Goal: Book appointment/travel/reservation

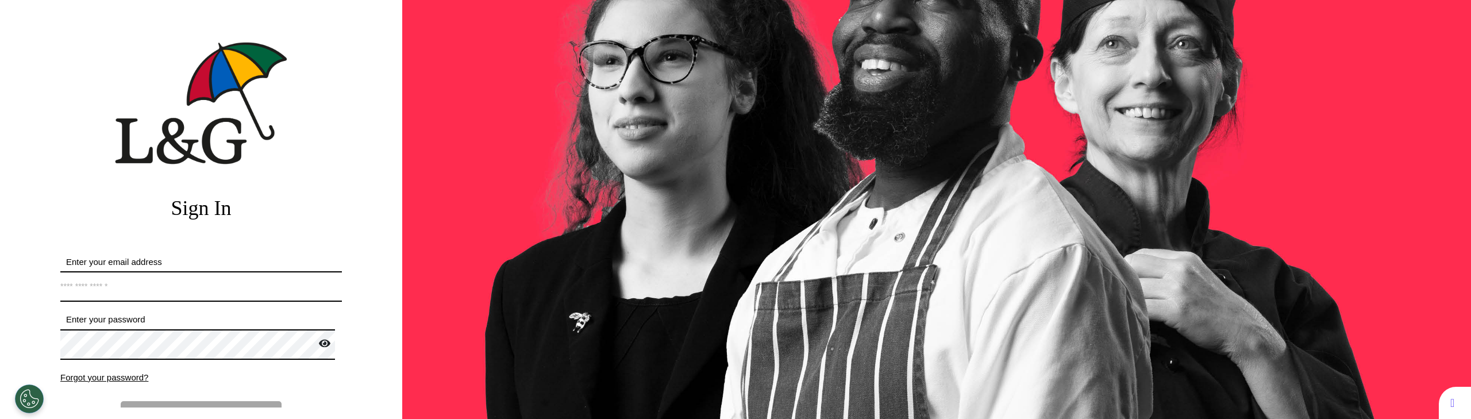
click at [196, 284] on input "Enter your email address" at bounding box center [201, 286] width 282 height 30
type input "**********"
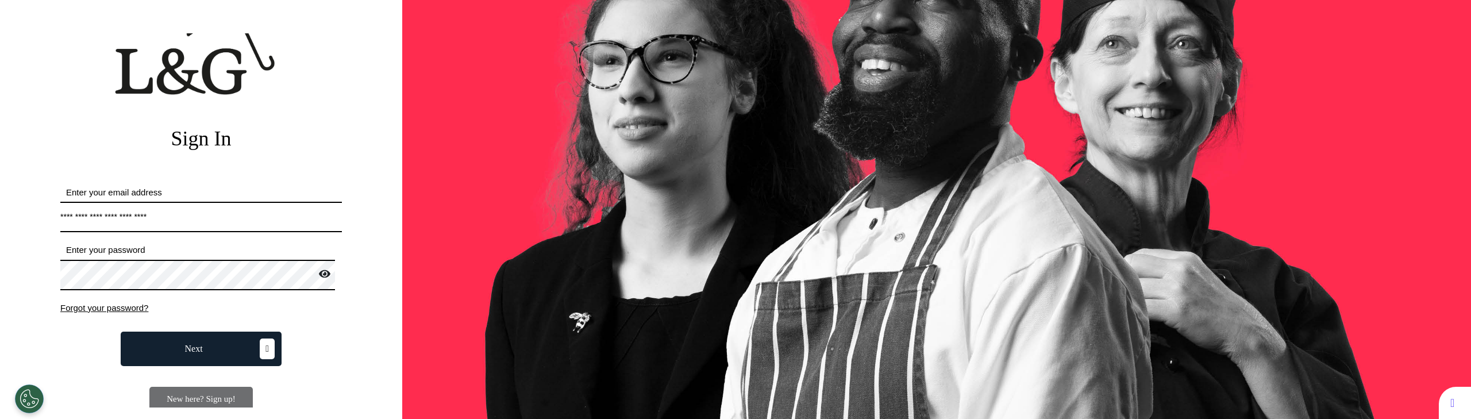
scroll to position [136, 0]
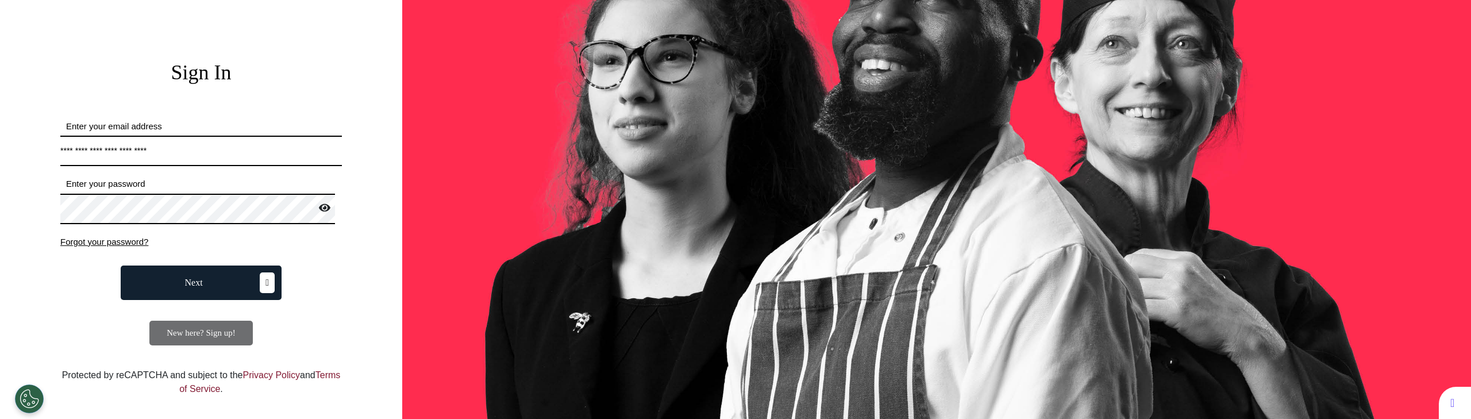
click at [196, 280] on span "Next" at bounding box center [194, 282] width 18 height 9
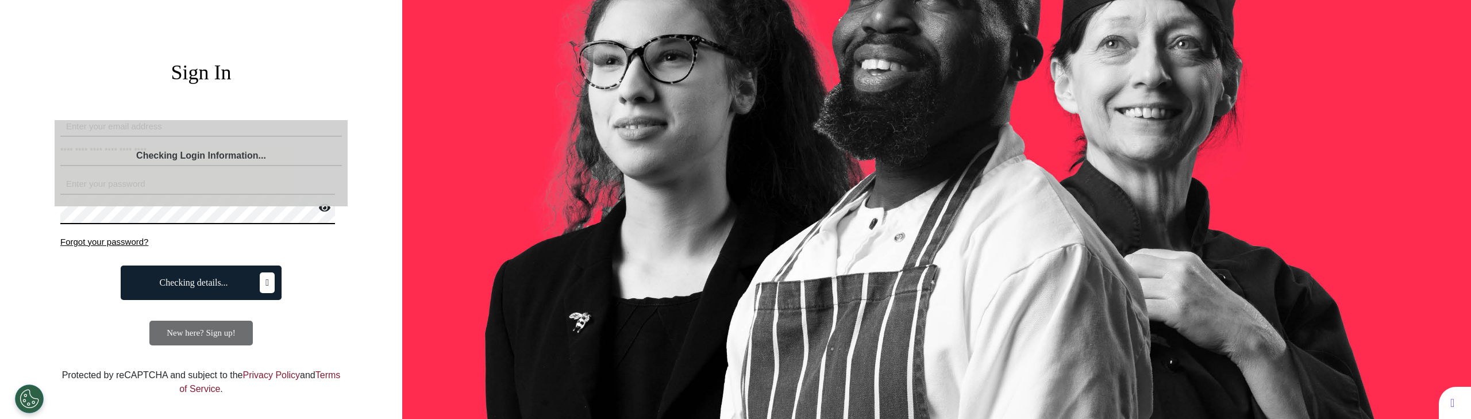
select select "**"
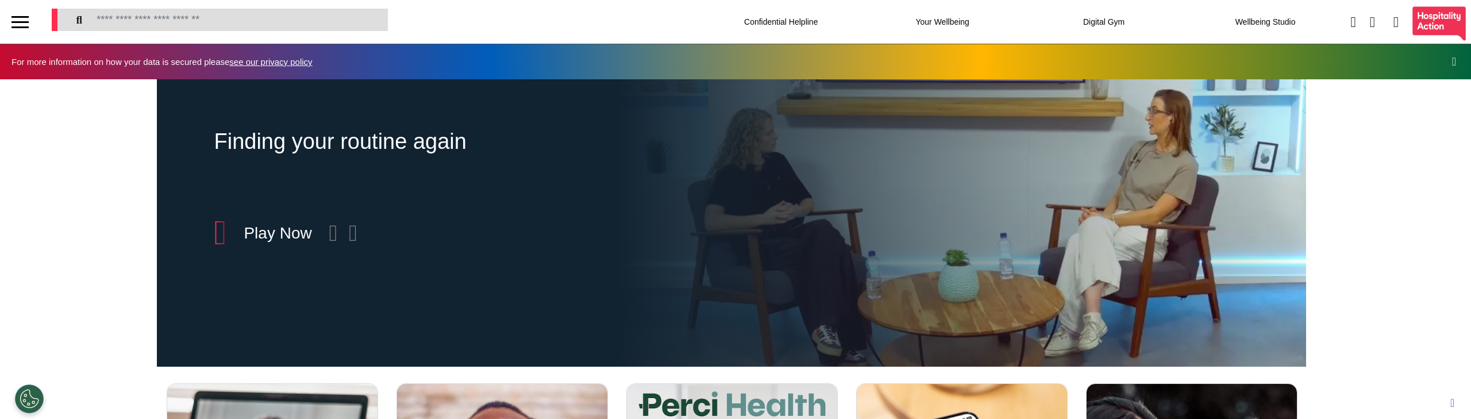
click at [25, 24] on div at bounding box center [19, 22] width 17 height 19
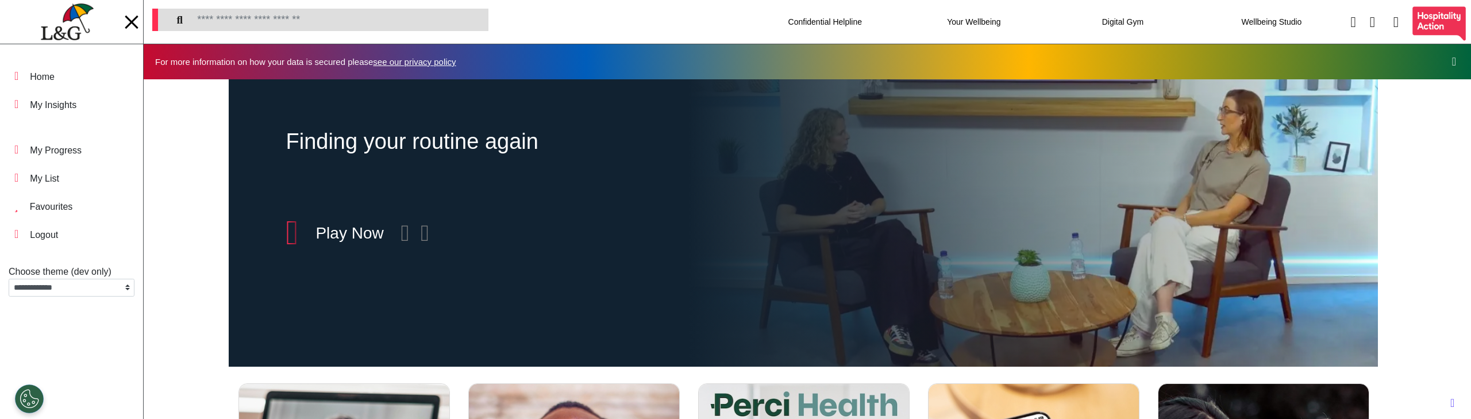
click at [130, 24] on div at bounding box center [131, 21] width 13 height 13
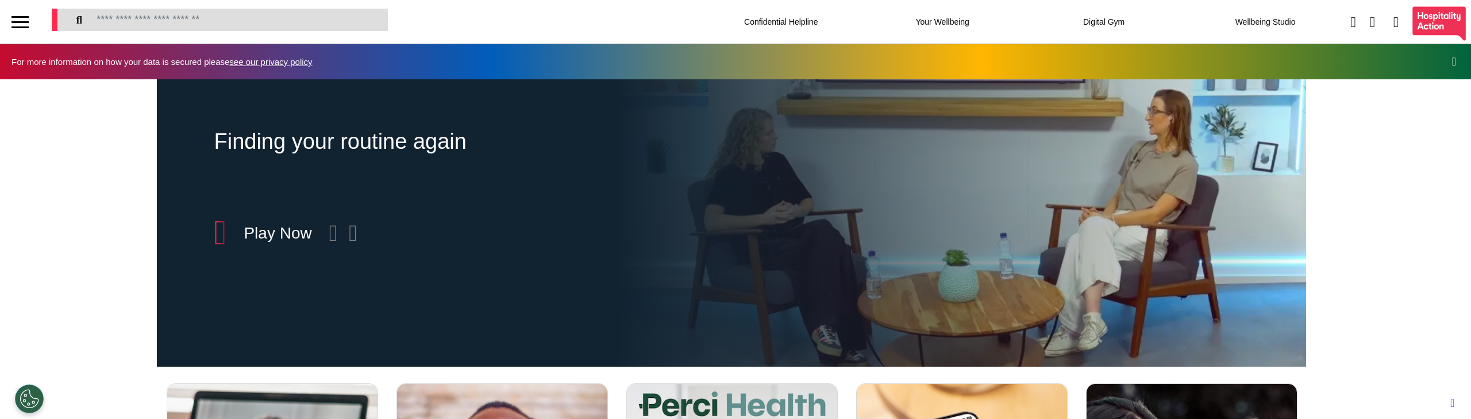
click at [14, 13] on div at bounding box center [19, 22] width 17 height 19
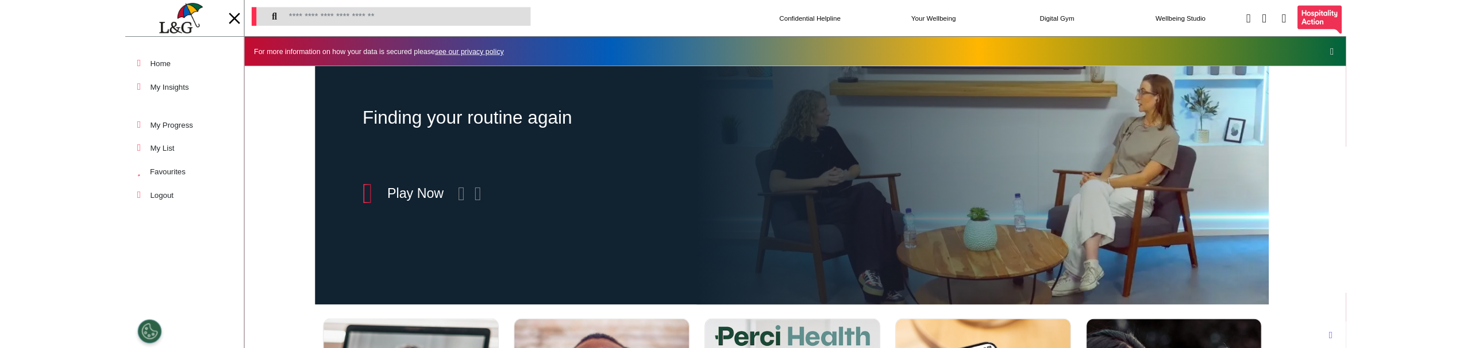
scroll to position [303, 0]
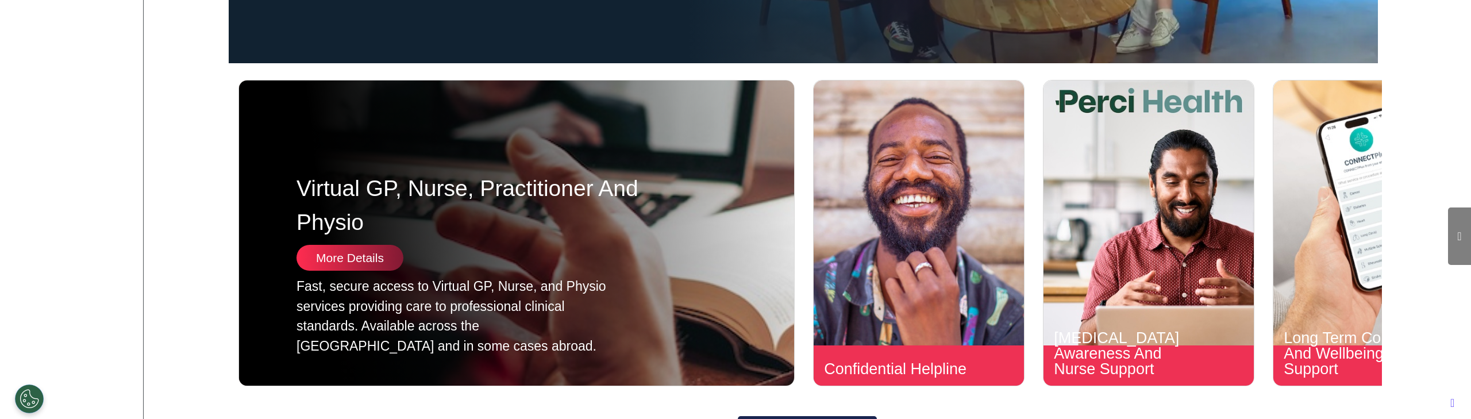
click at [331, 267] on div "More Details" at bounding box center [349, 258] width 107 height 26
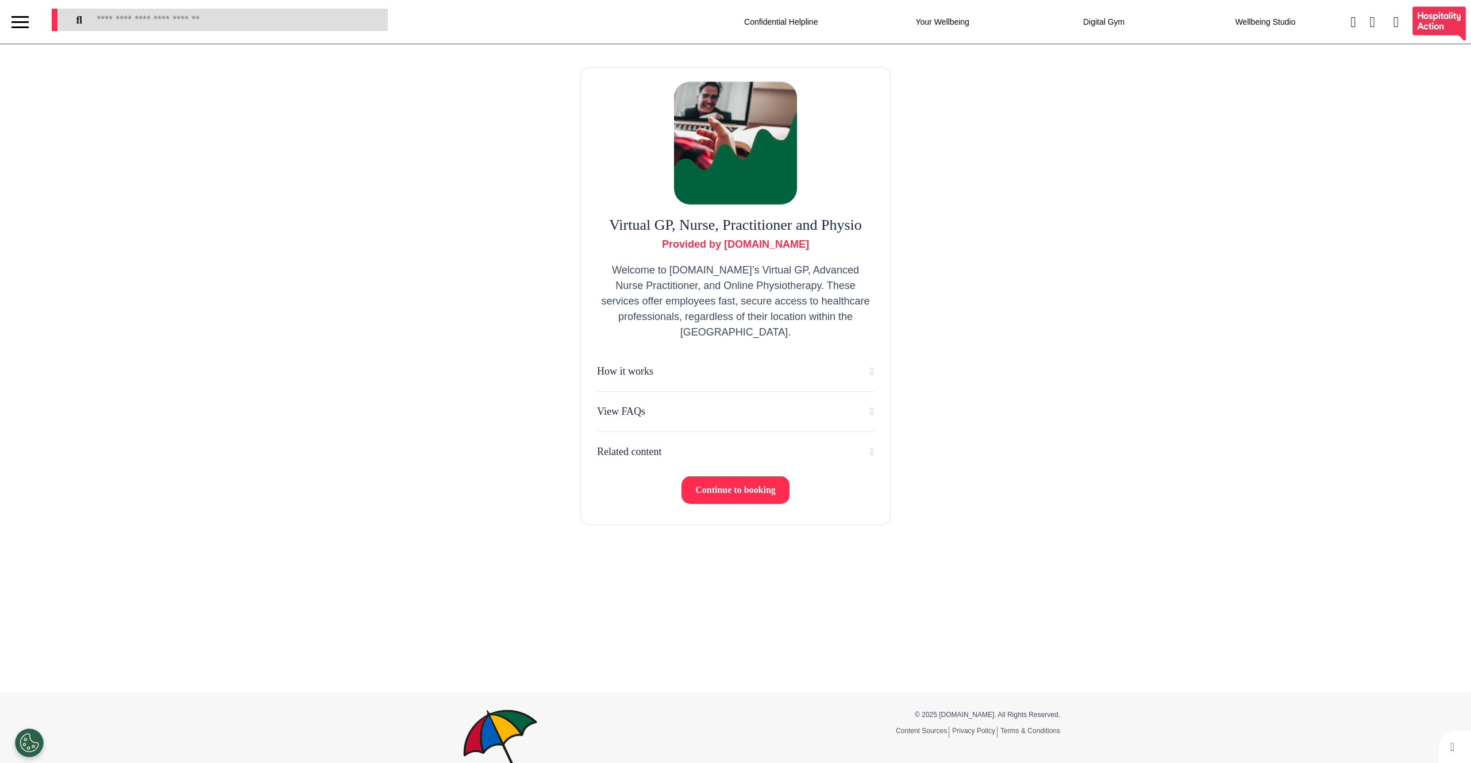
click at [715, 494] on span "Continue to booking" at bounding box center [735, 490] width 80 height 10
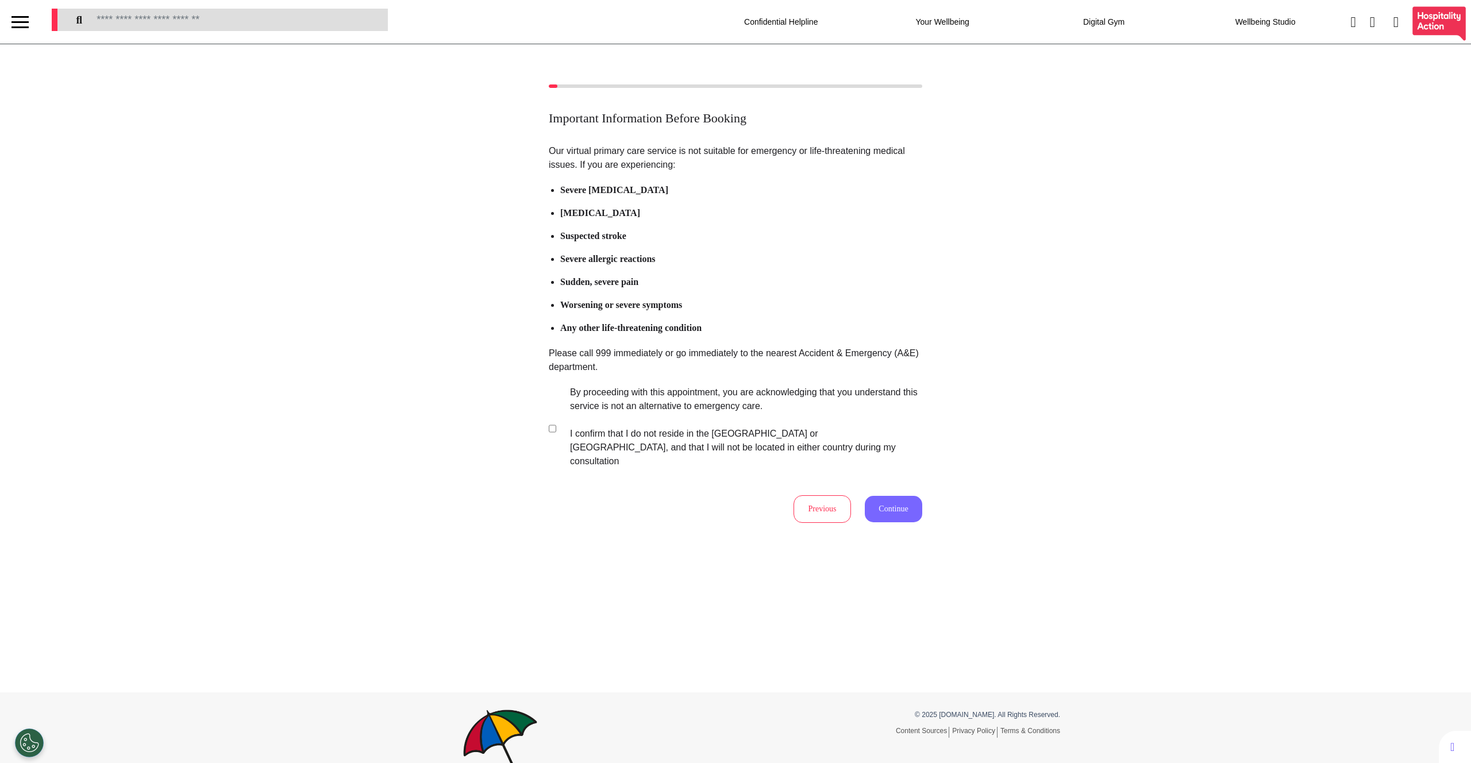
click at [869, 496] on button "Continue" at bounding box center [893, 509] width 57 height 26
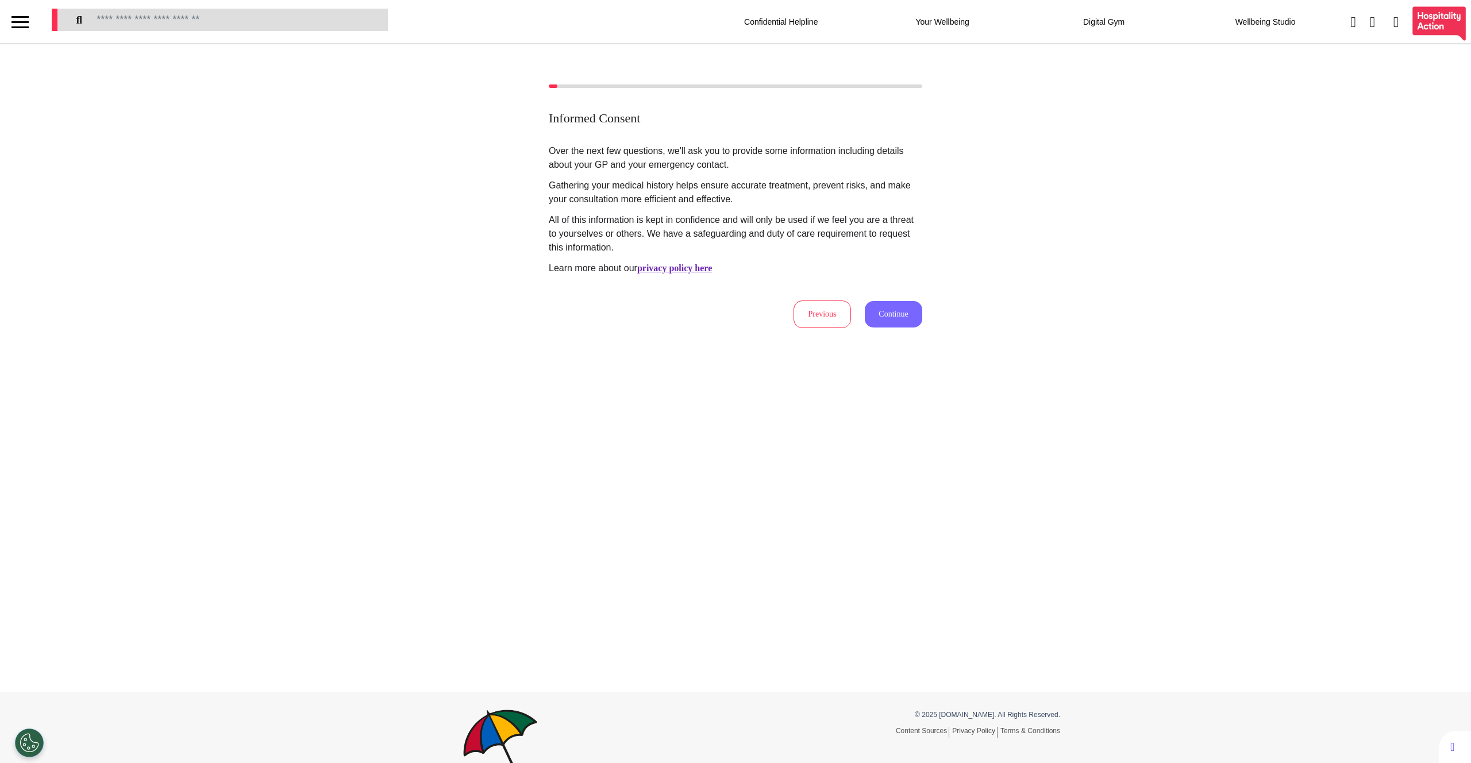
click at [890, 318] on button "Continue" at bounding box center [893, 314] width 57 height 26
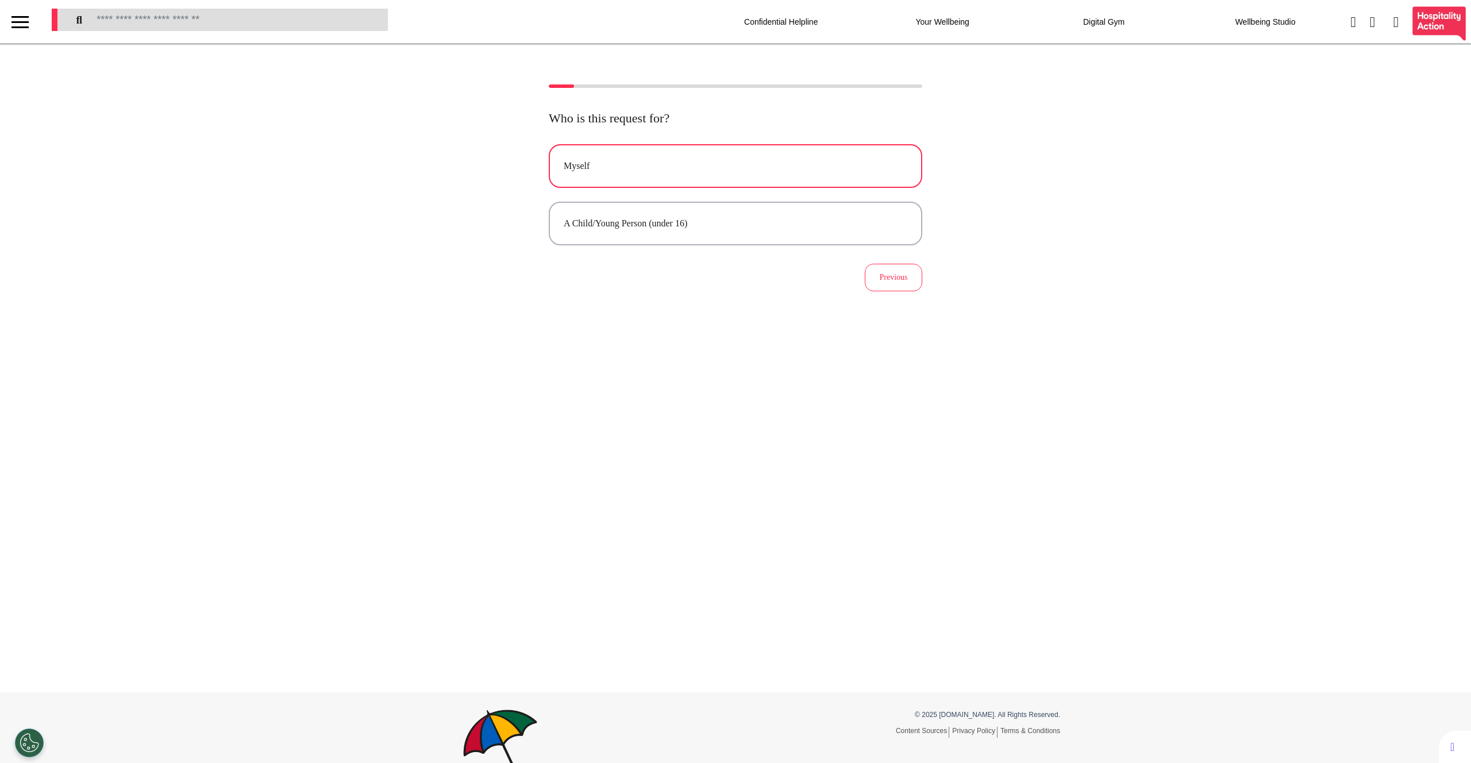
click at [649, 168] on div "Myself" at bounding box center [736, 166] width 344 height 14
select select "****"
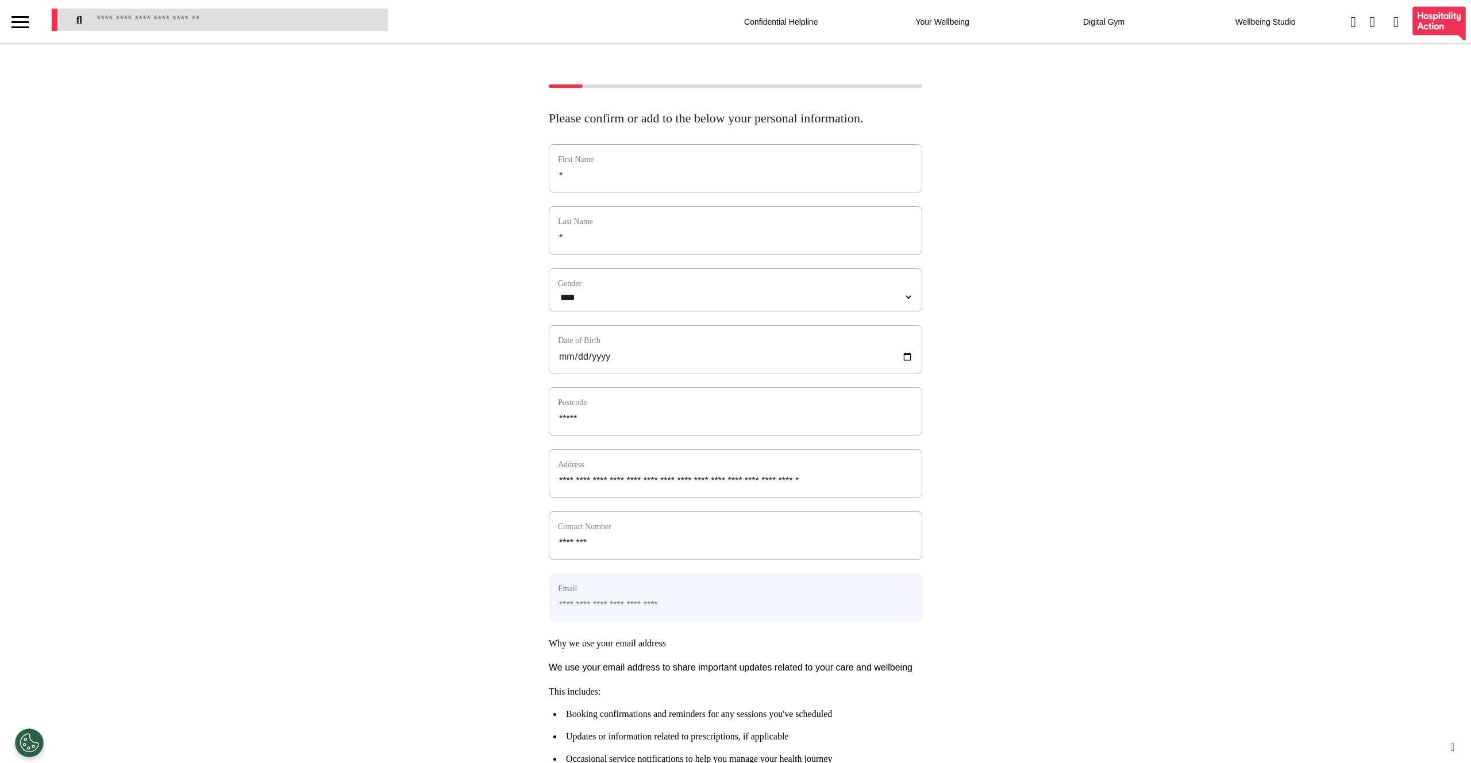
scroll to position [256, 0]
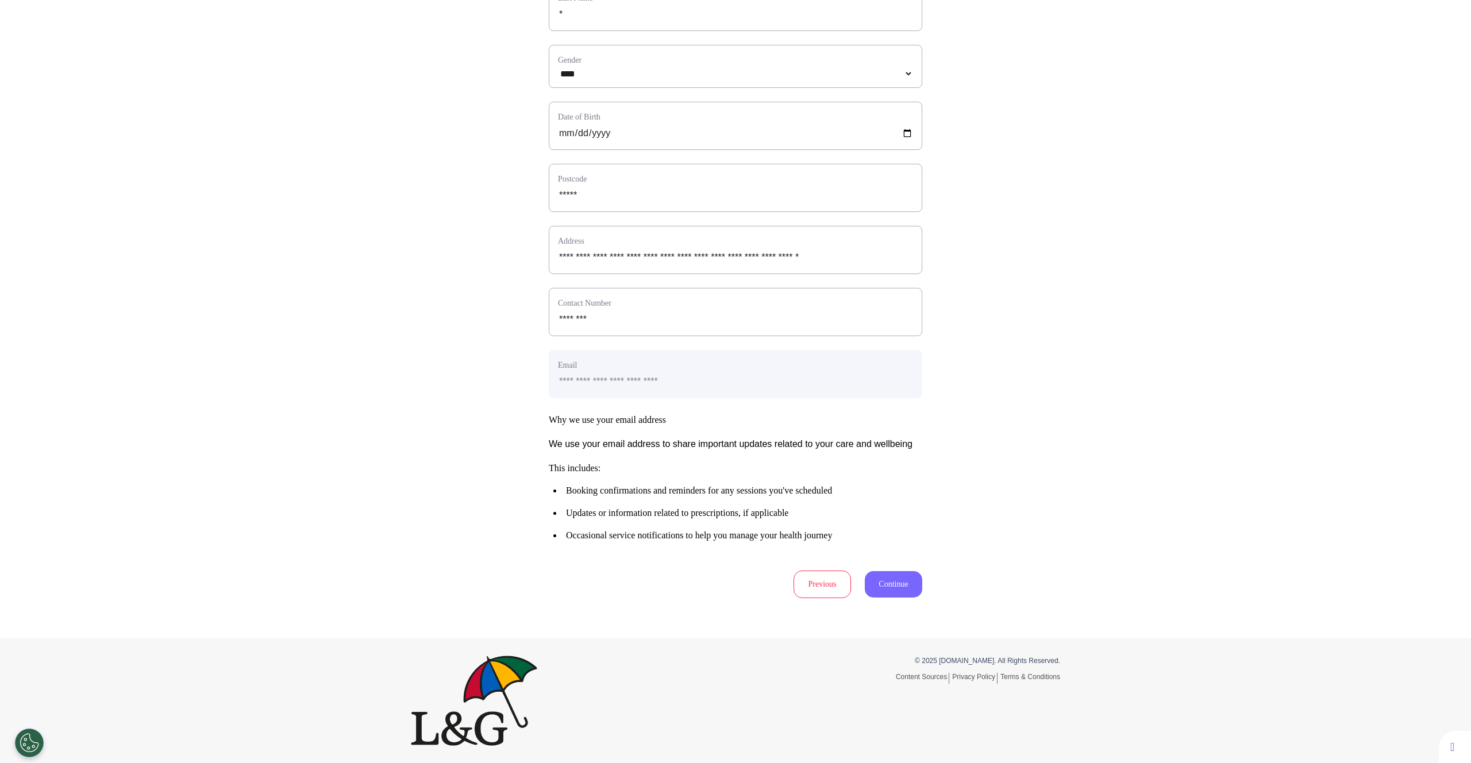
click at [886, 595] on button "Continue" at bounding box center [893, 584] width 57 height 26
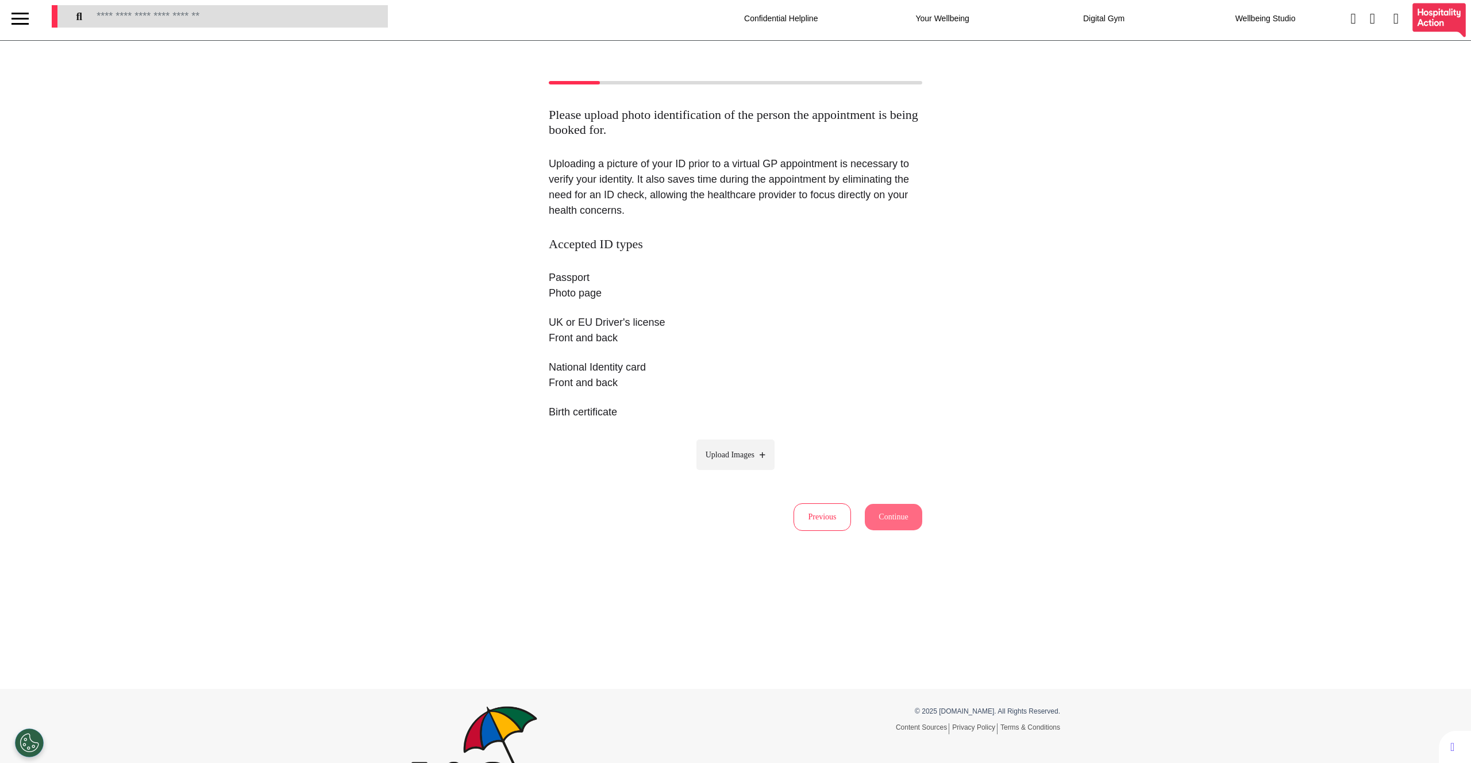
scroll to position [0, 0]
click at [732, 458] on span "Upload Images" at bounding box center [729, 458] width 49 height 12
click at [732, 476] on input "Upload Images" at bounding box center [735, 482] width 109 height 12
type input "**********"
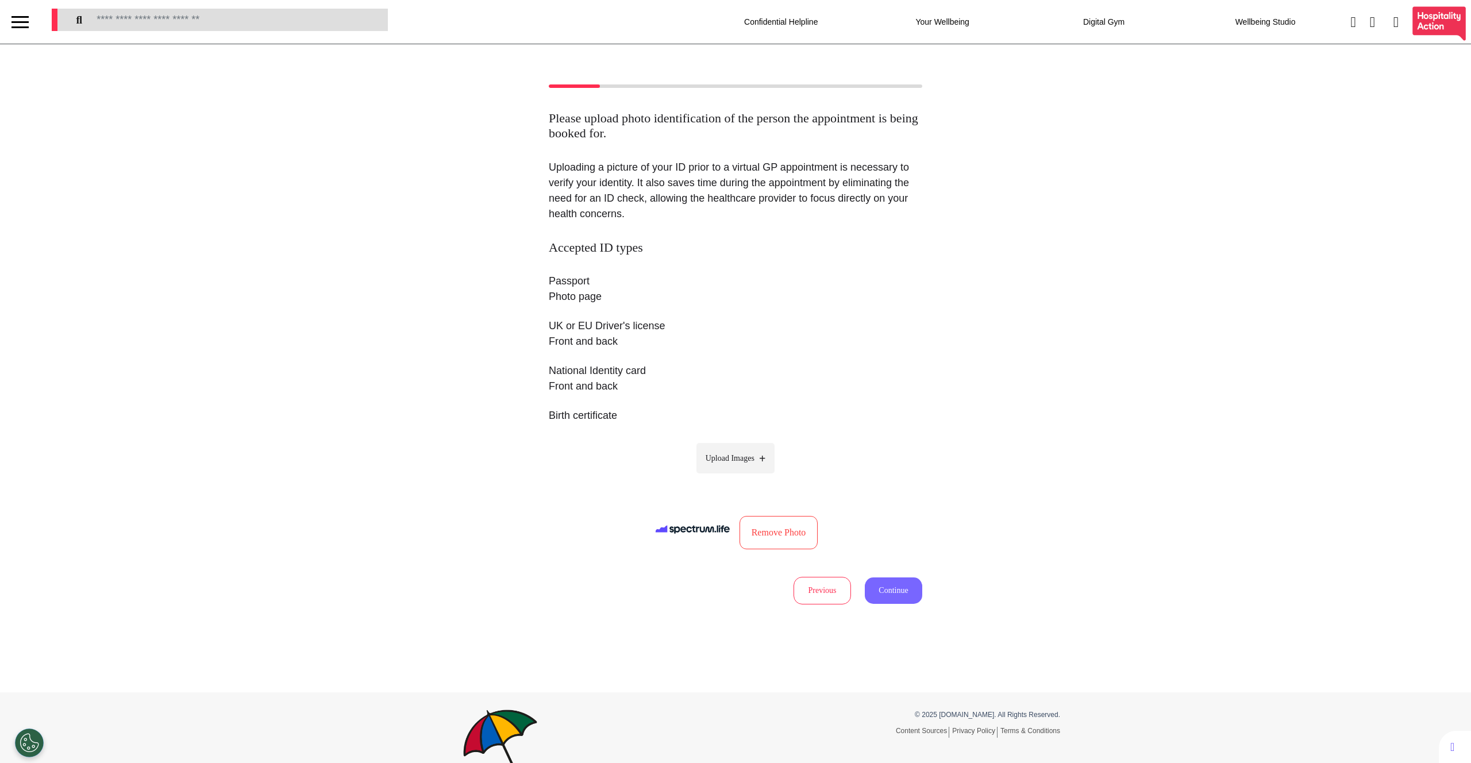
click at [877, 589] on button "Continue" at bounding box center [893, 590] width 57 height 26
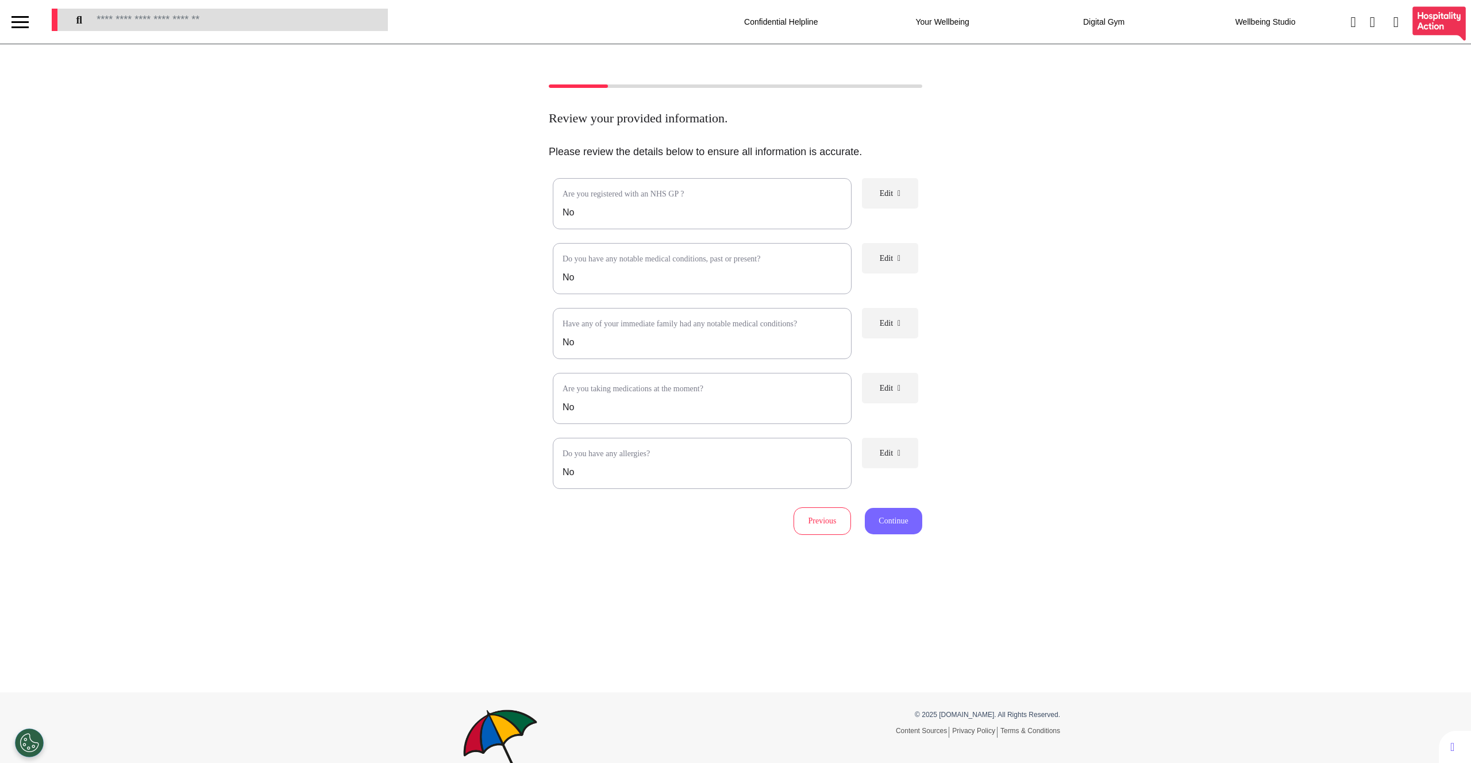
click at [897, 534] on button "Continue" at bounding box center [893, 521] width 57 height 26
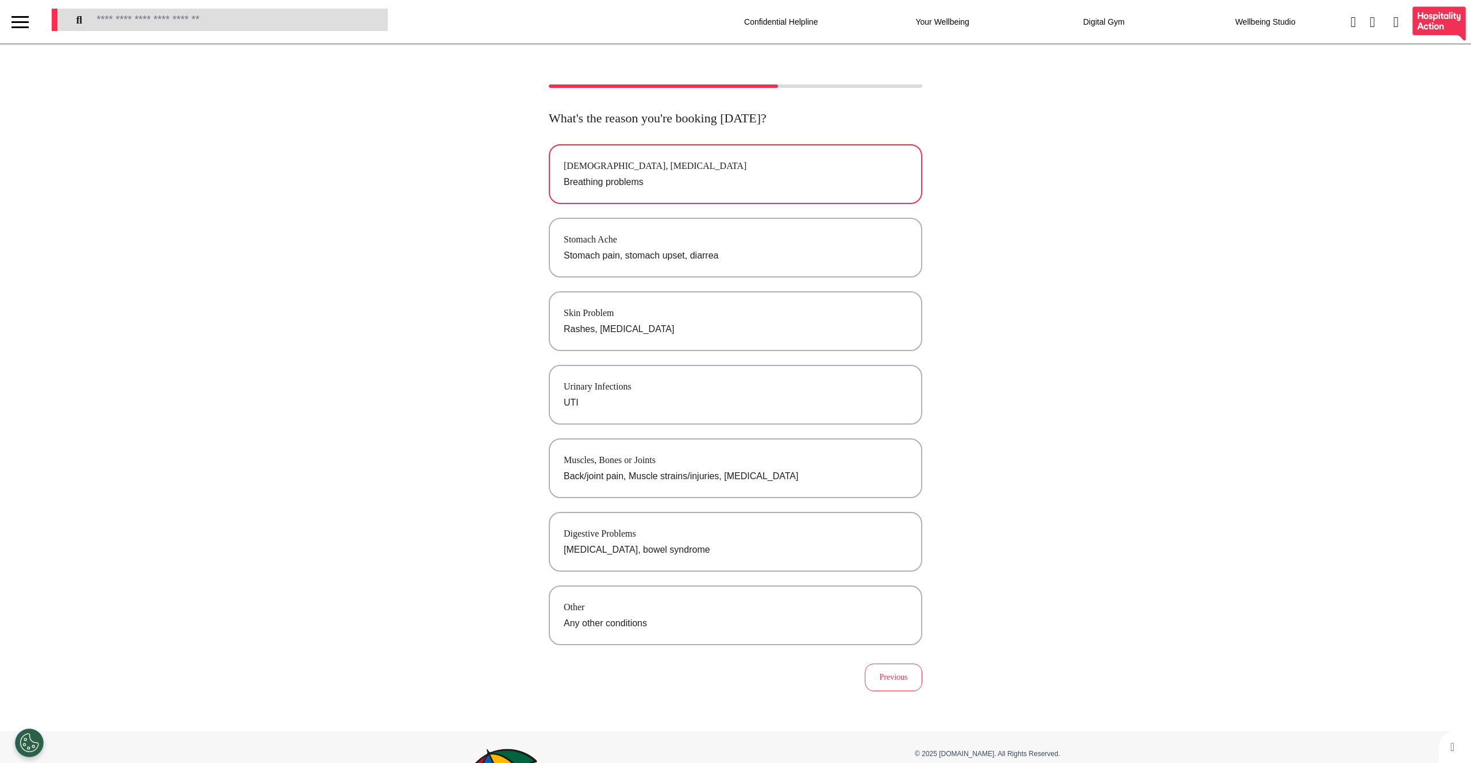
click at [630, 187] on p "Breathing problems" at bounding box center [736, 182] width 344 height 14
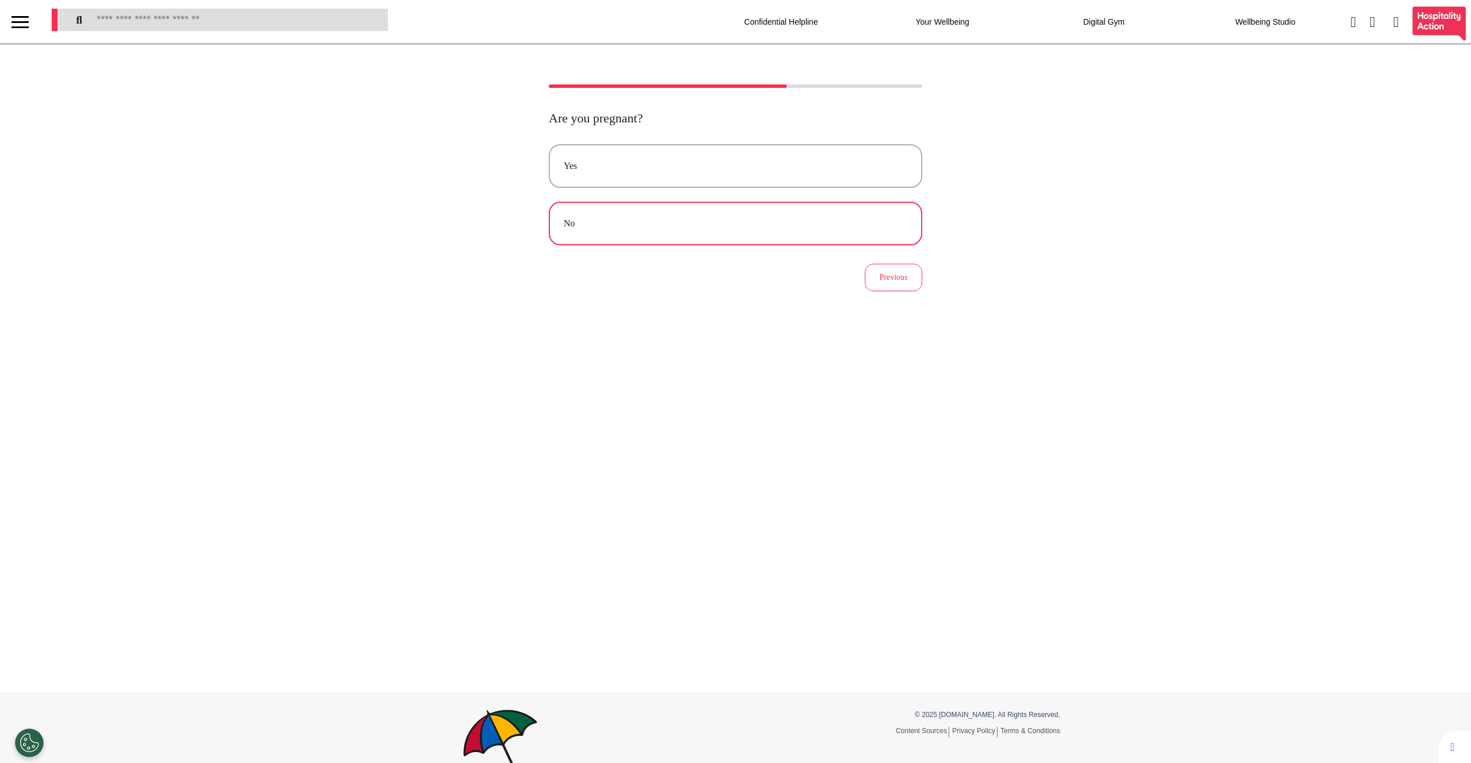
click at [728, 209] on button "No" at bounding box center [735, 224] width 373 height 44
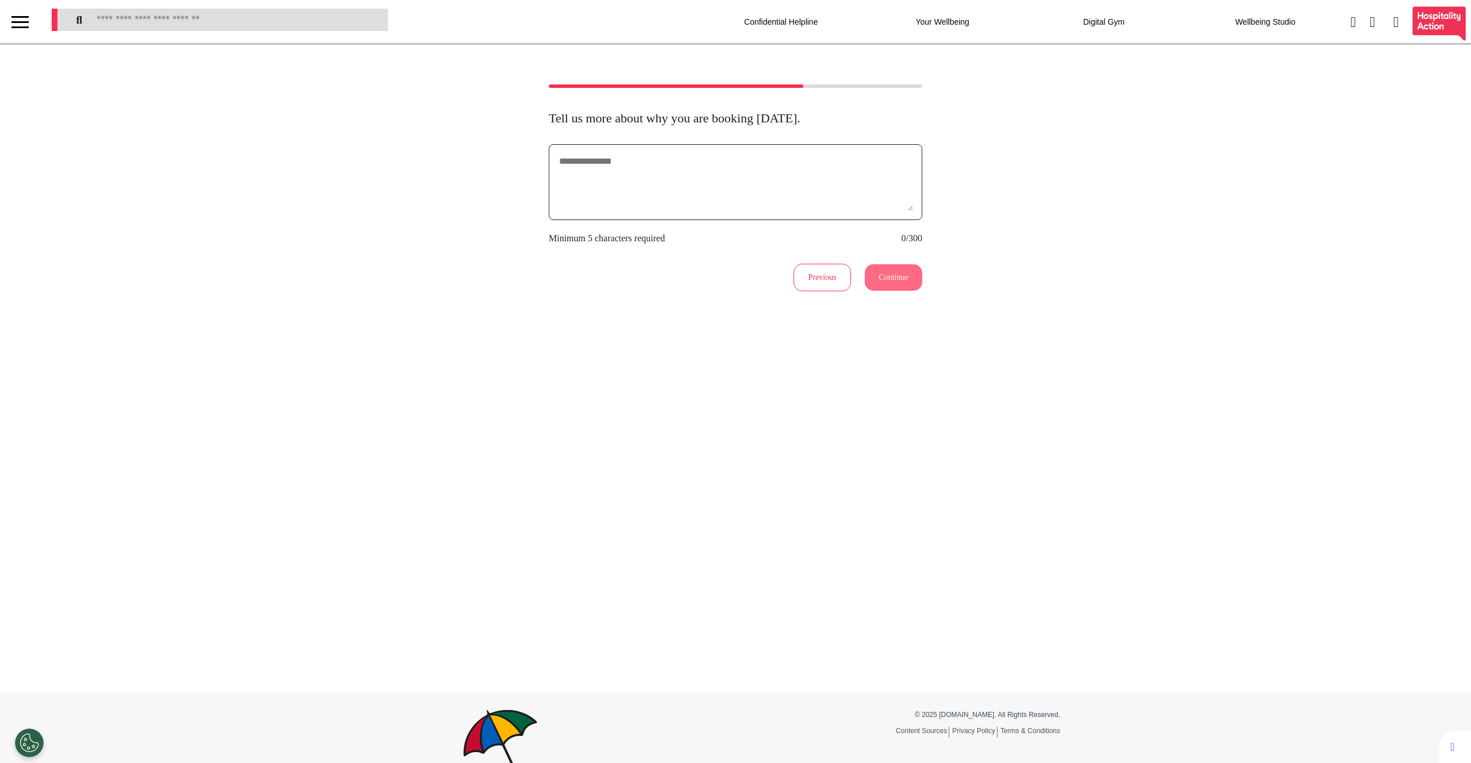
click at [747, 200] on textarea at bounding box center [735, 181] width 355 height 57
type textarea "**********"
click at [885, 270] on button "Continue" at bounding box center [893, 277] width 57 height 26
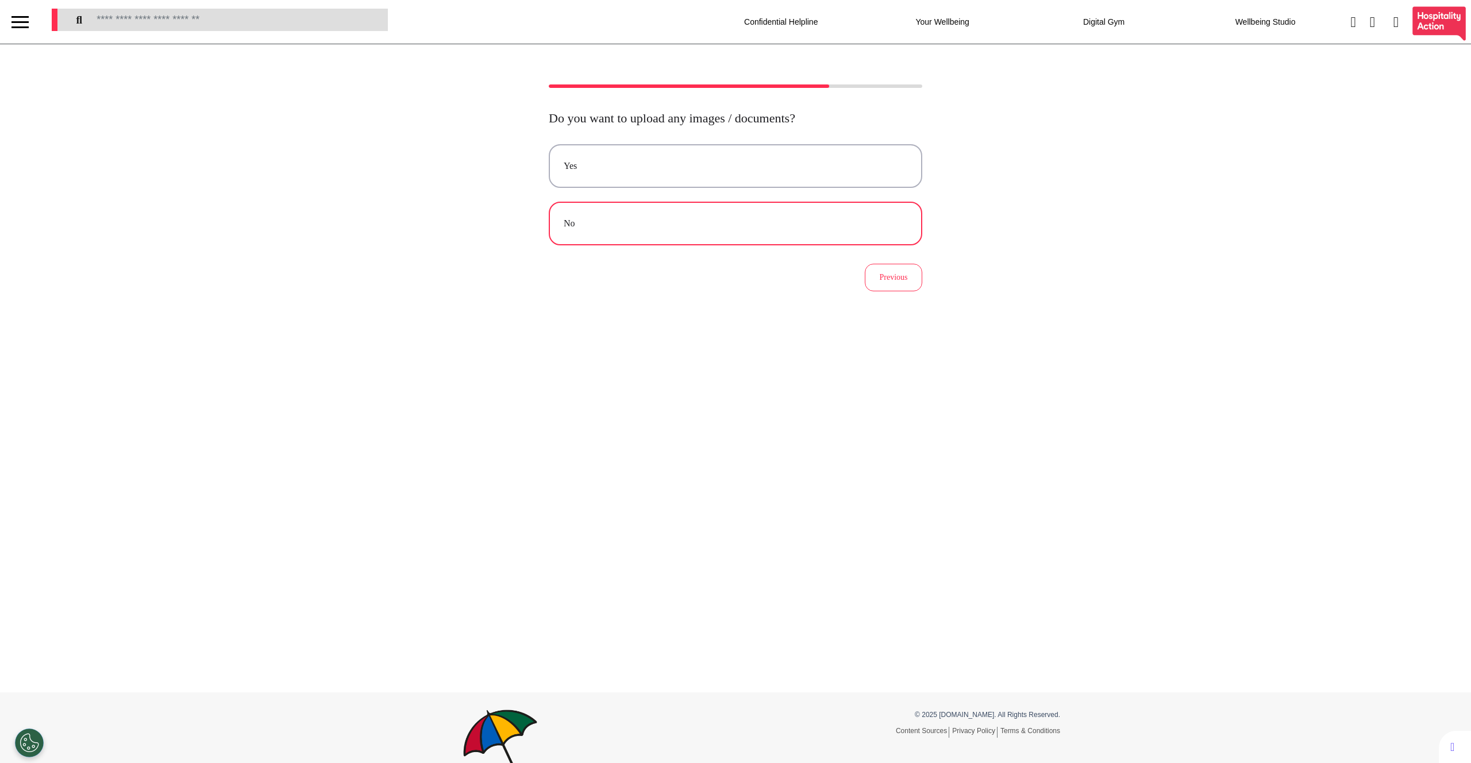
click at [703, 234] on button "No" at bounding box center [735, 224] width 373 height 44
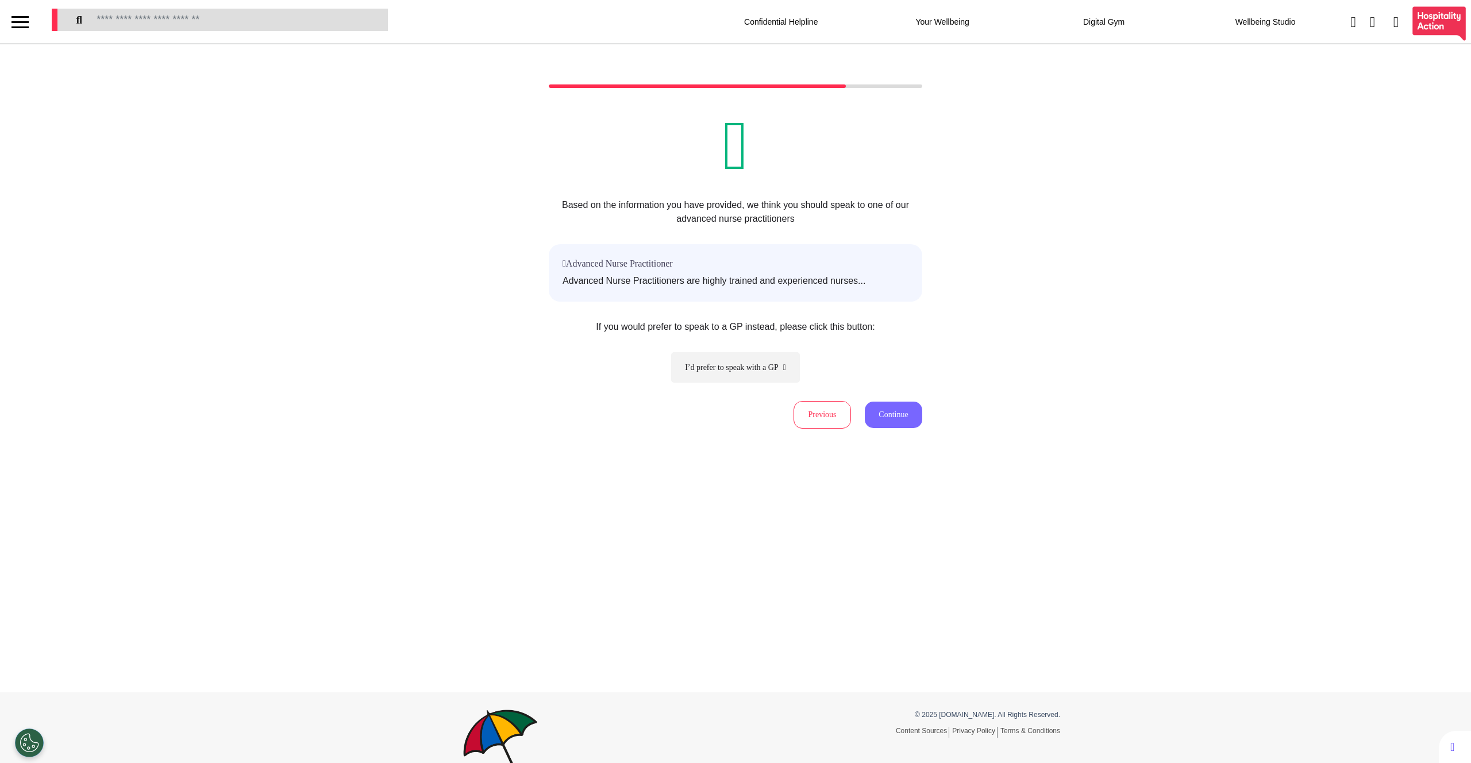
click at [888, 409] on button "Continue" at bounding box center [893, 415] width 57 height 26
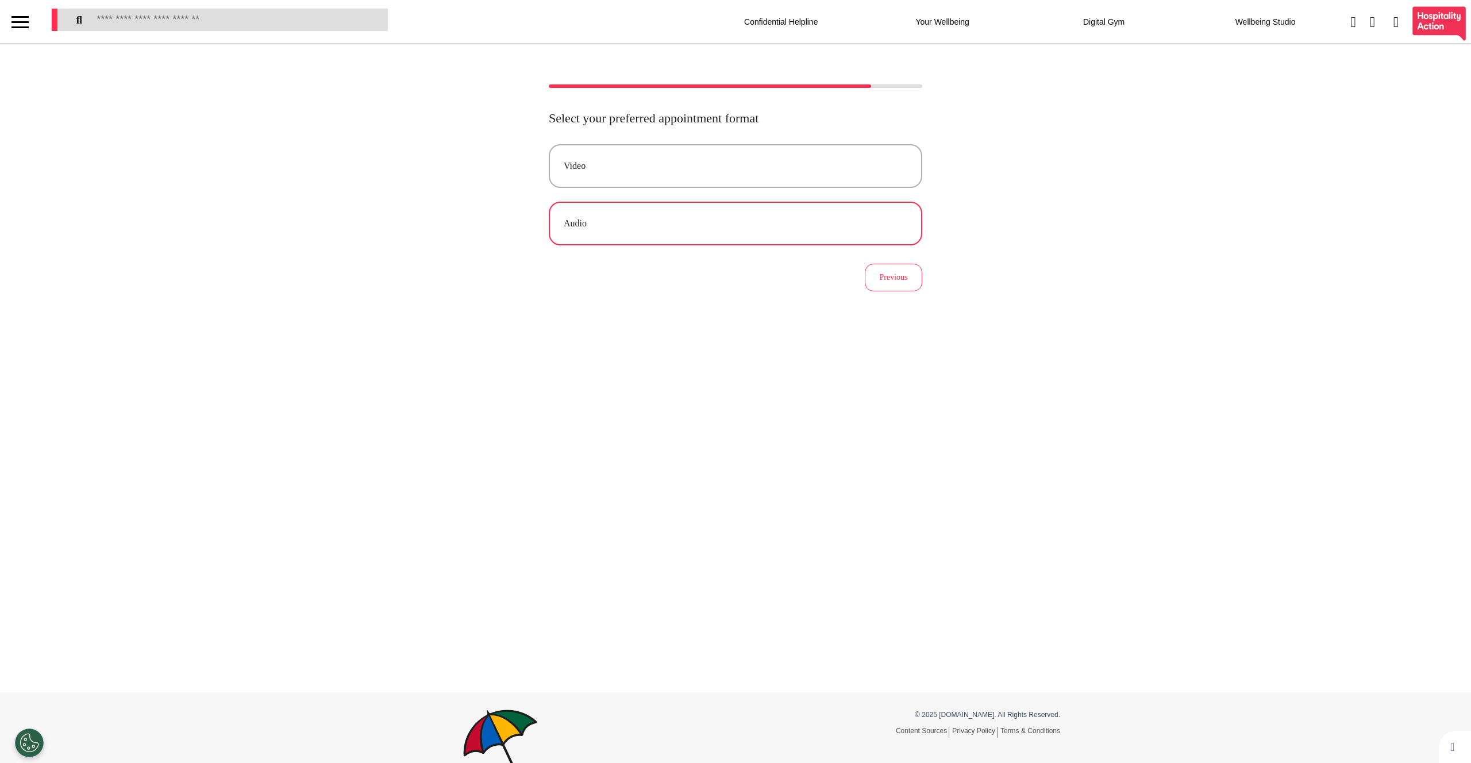
click at [645, 209] on button "Audio" at bounding box center [735, 224] width 373 height 44
click at [670, 240] on button "Female" at bounding box center [735, 224] width 373 height 44
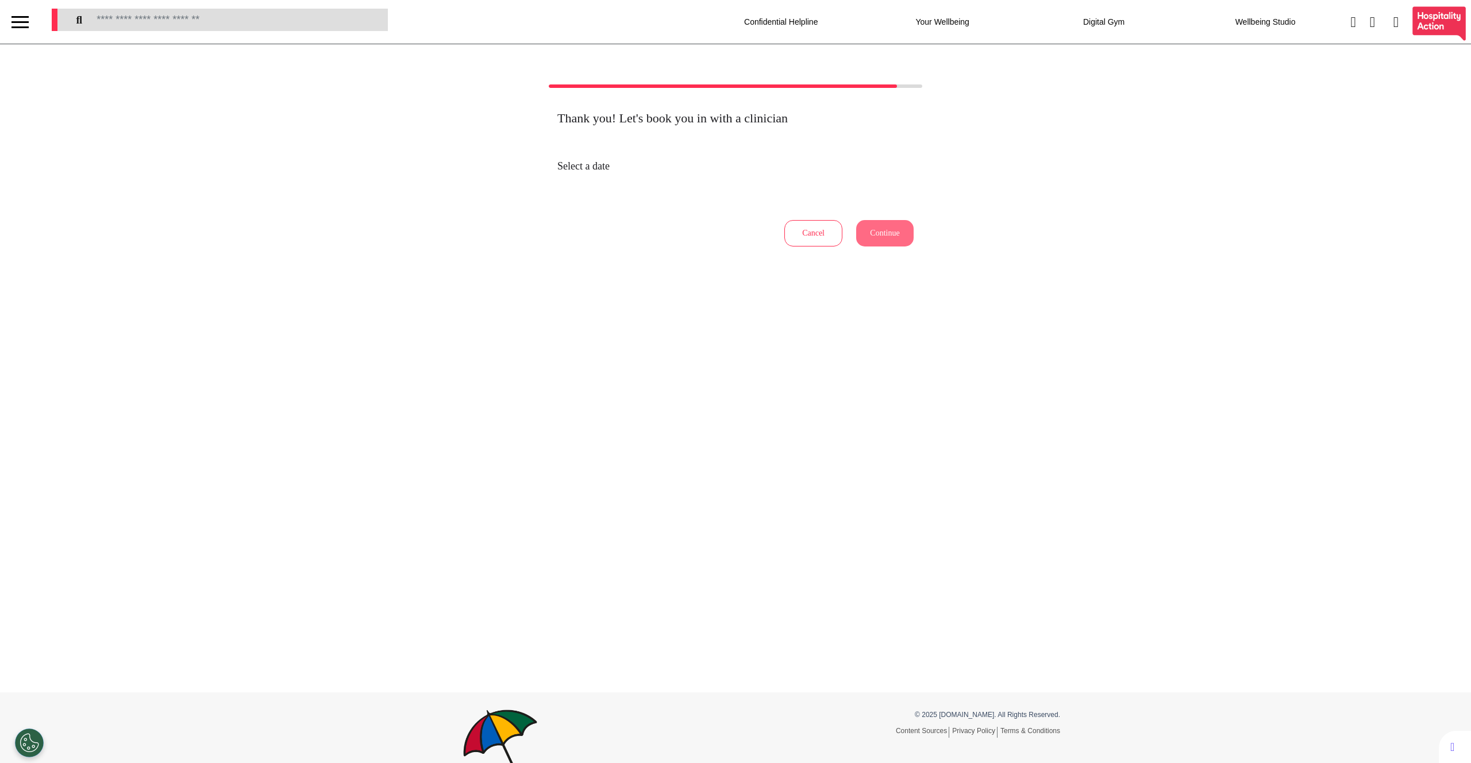
click at [811, 234] on button "Cancel" at bounding box center [813, 233] width 58 height 26
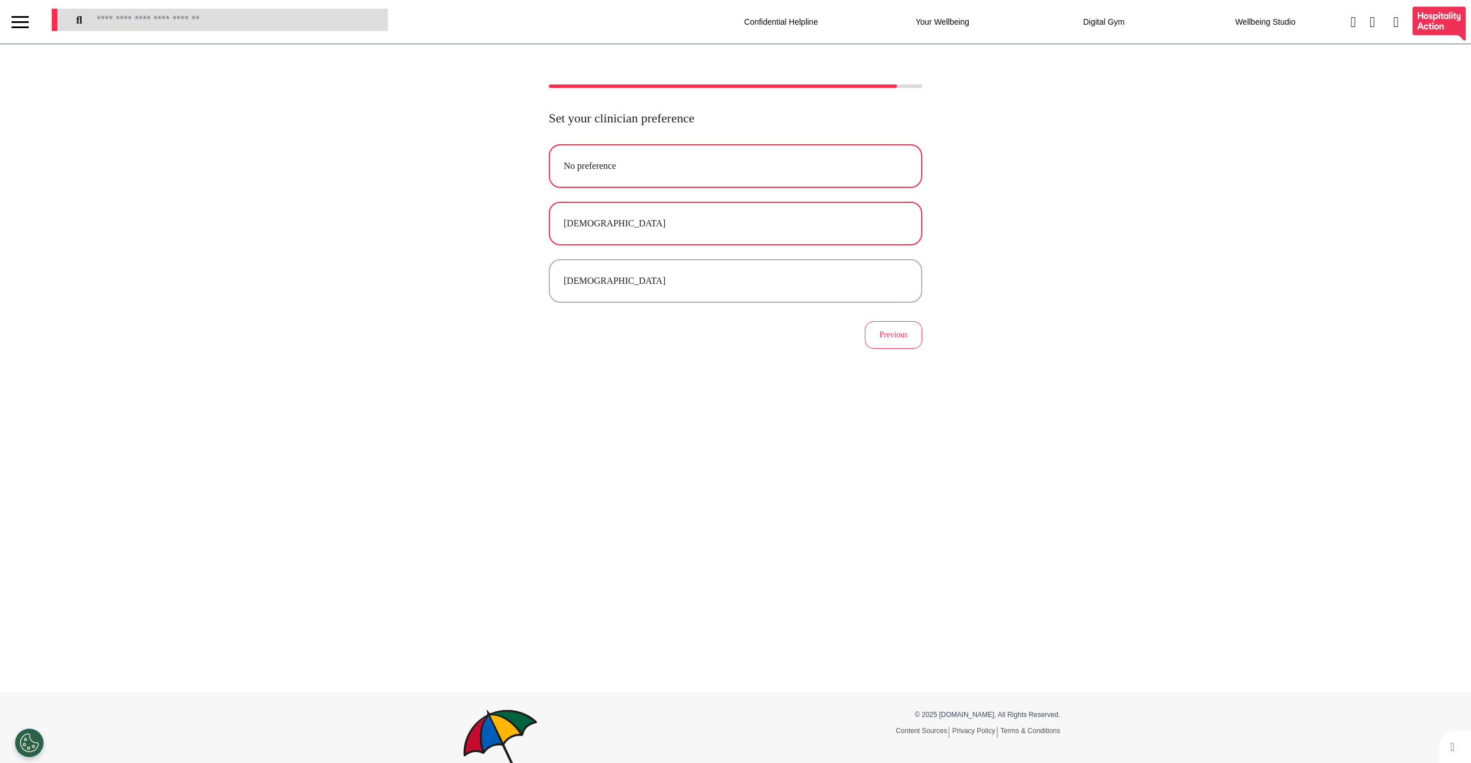
click at [631, 173] on button "No preference" at bounding box center [735, 166] width 373 height 44
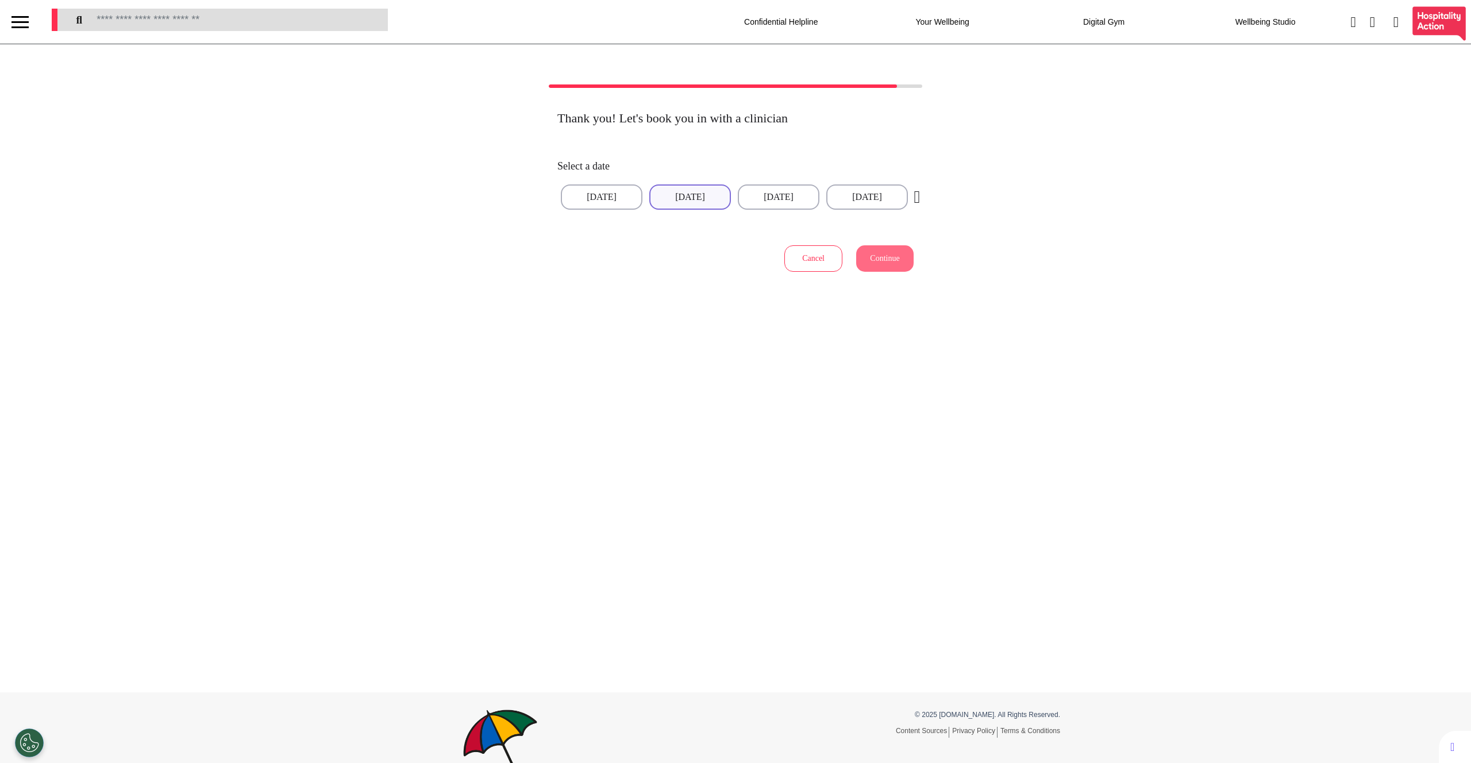
click at [678, 196] on button "12 Sep 2025" at bounding box center [690, 196] width 82 height 25
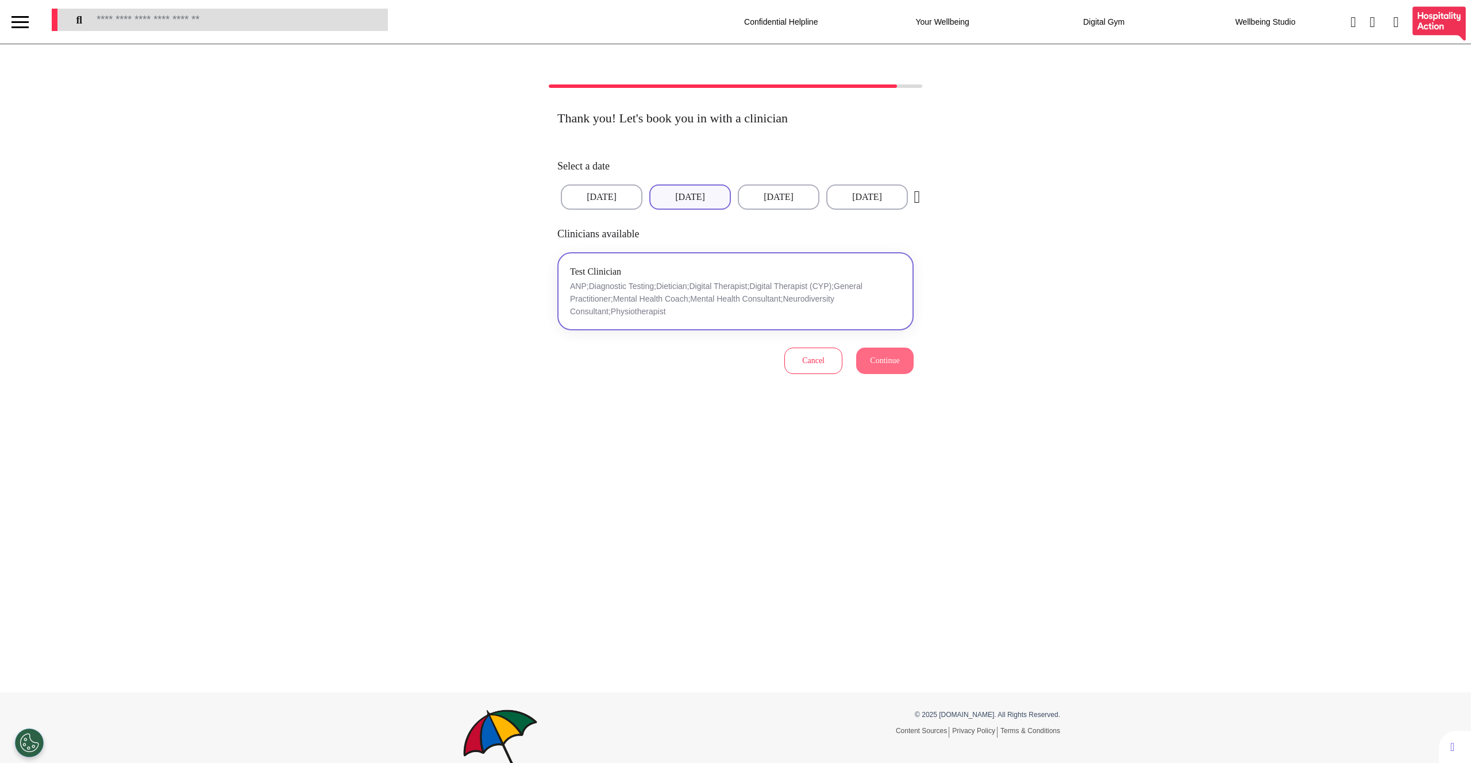
click at [744, 307] on p "ANP;Diagnostic Testing;Dietician;Digital Therapist;Digital Therapist (CYP);Gene…" at bounding box center [735, 299] width 331 height 38
click at [883, 363] on span "Continue" at bounding box center [884, 360] width 29 height 9
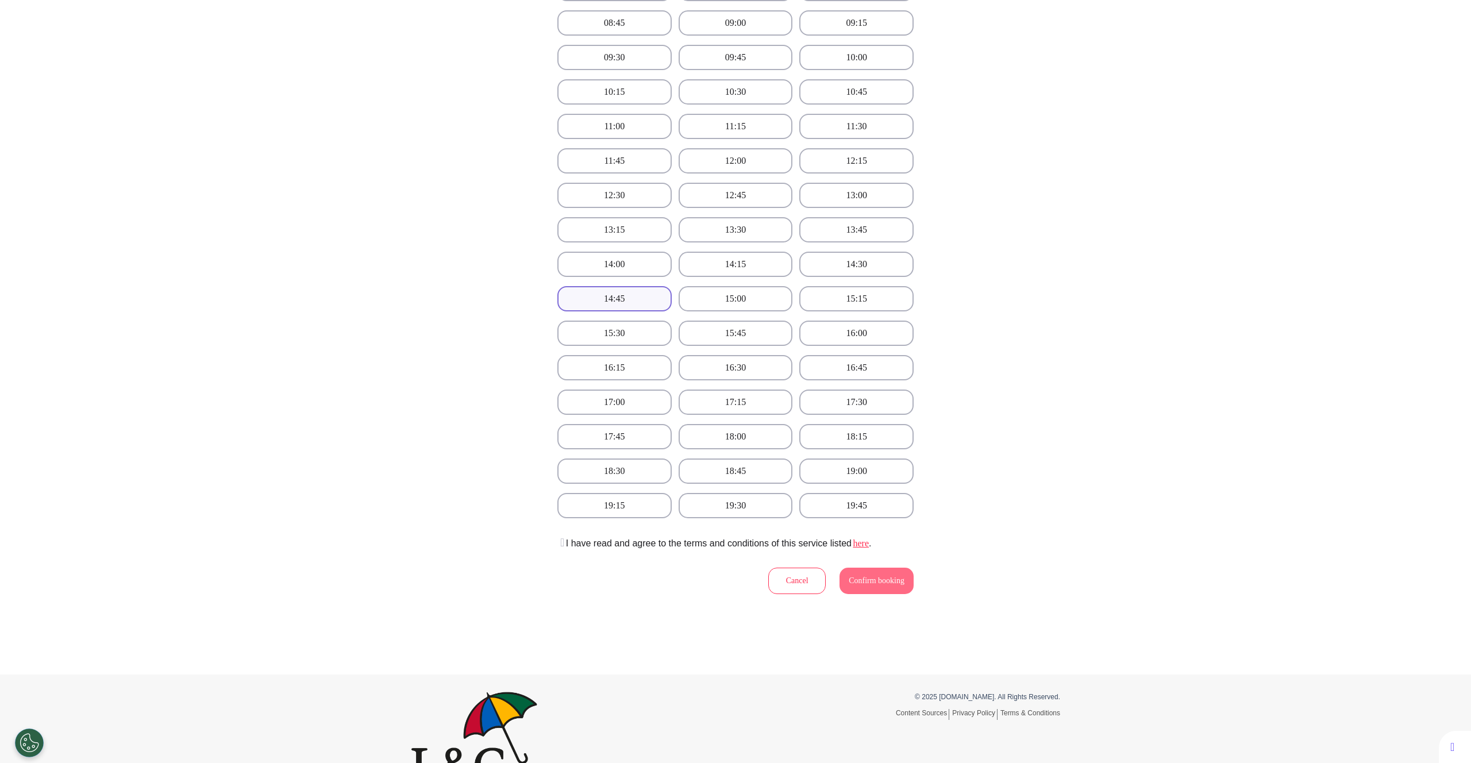
scroll to position [363, 0]
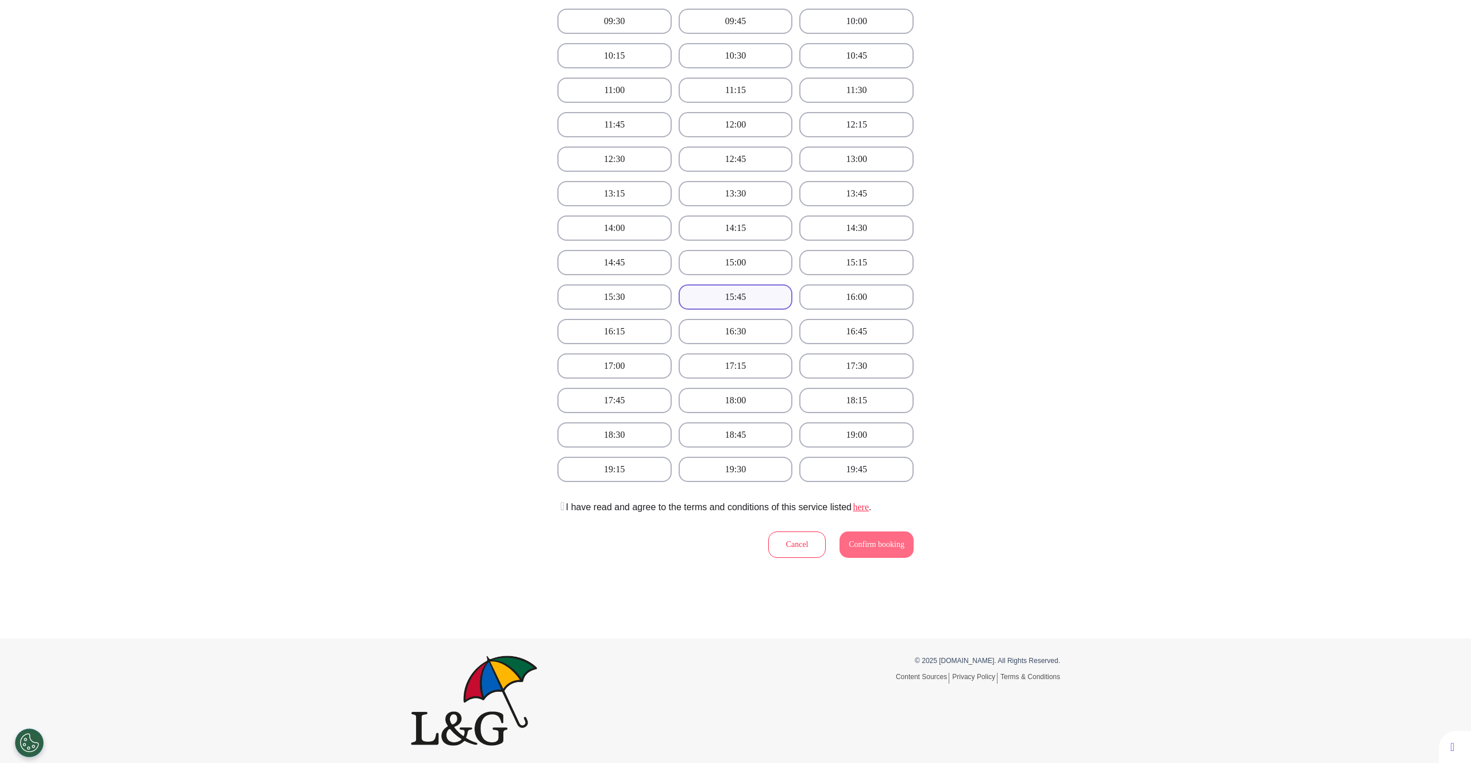
click at [720, 300] on button "15:45" at bounding box center [735, 296] width 114 height 25
click at [869, 506] on link "here" at bounding box center [859, 507] width 17 height 10
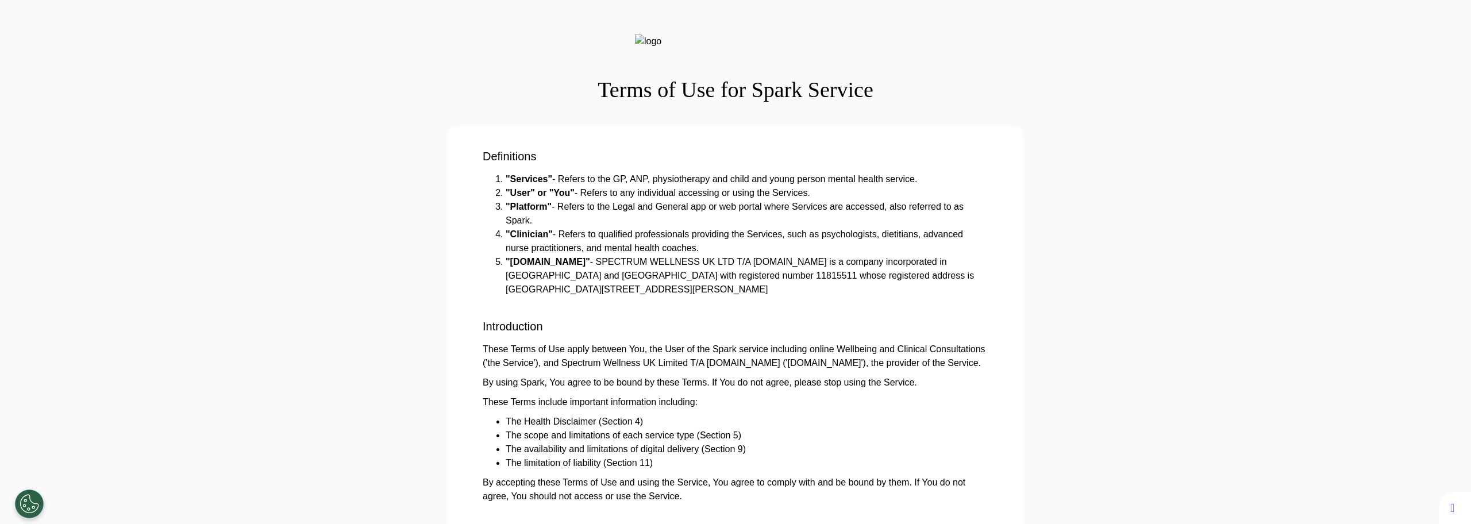
click at [268, 103] on div "Terms of Use for Spark Service" at bounding box center [735, 68] width 1448 height 69
click at [259, 79] on div "Terms of Use for Spark Service" at bounding box center [735, 68] width 1448 height 69
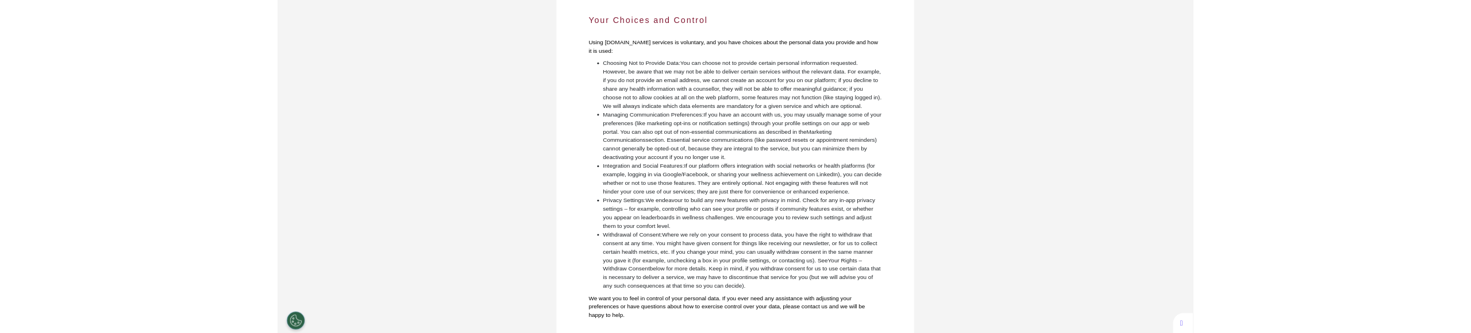
scroll to position [16297, 0]
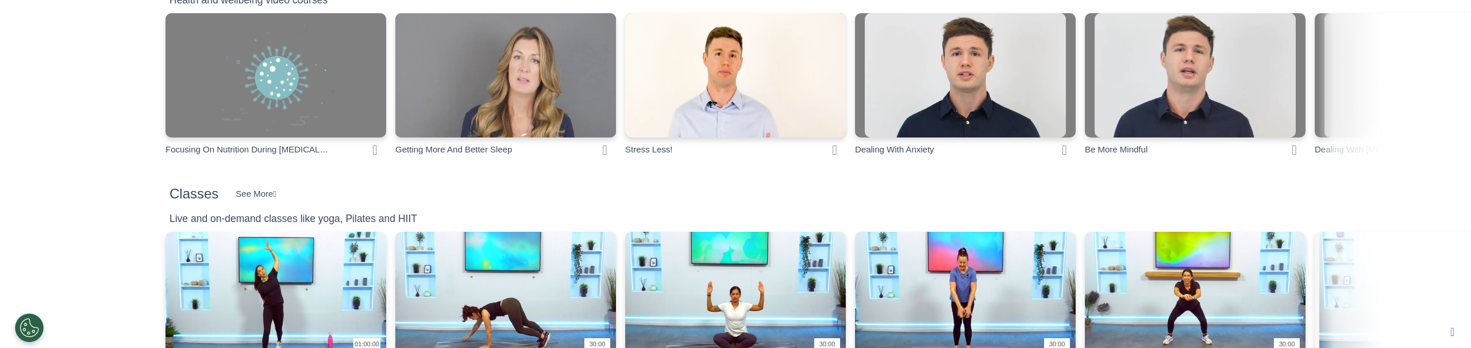
scroll to position [2566, 0]
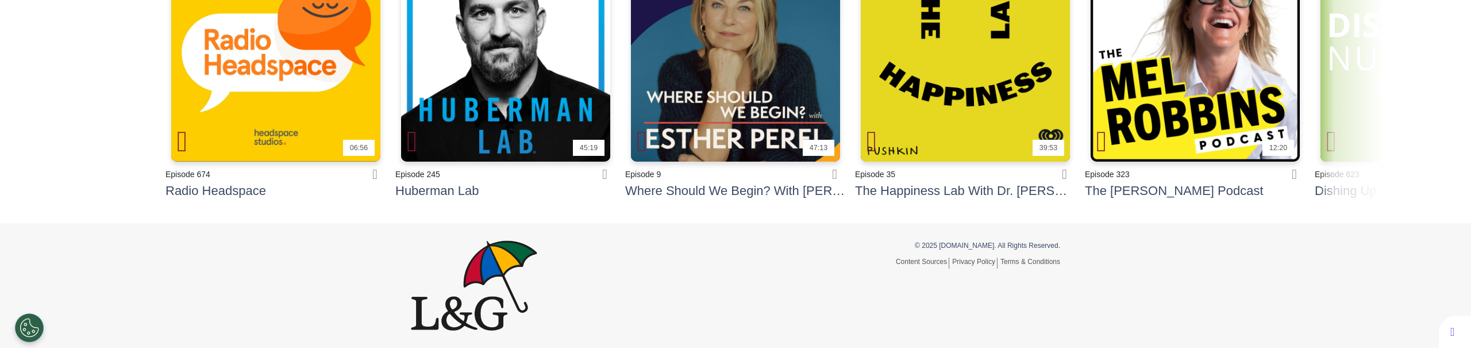
click at [974, 260] on link "Privacy Policy" at bounding box center [974, 262] width 45 height 11
click at [1024, 263] on link "Terms & Conditions" at bounding box center [1030, 261] width 60 height 8
click at [971, 262] on link "Privacy Policy" at bounding box center [974, 262] width 45 height 11
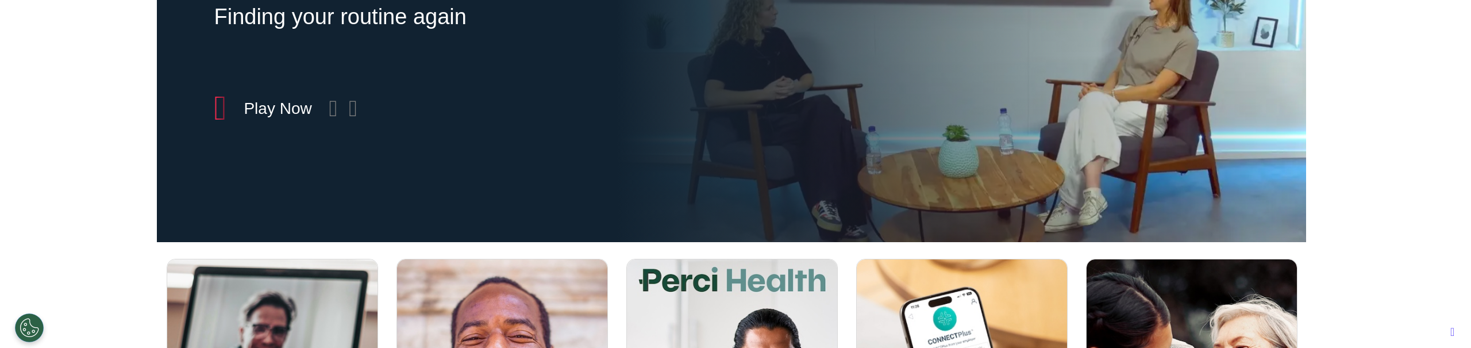
scroll to position [0, 0]
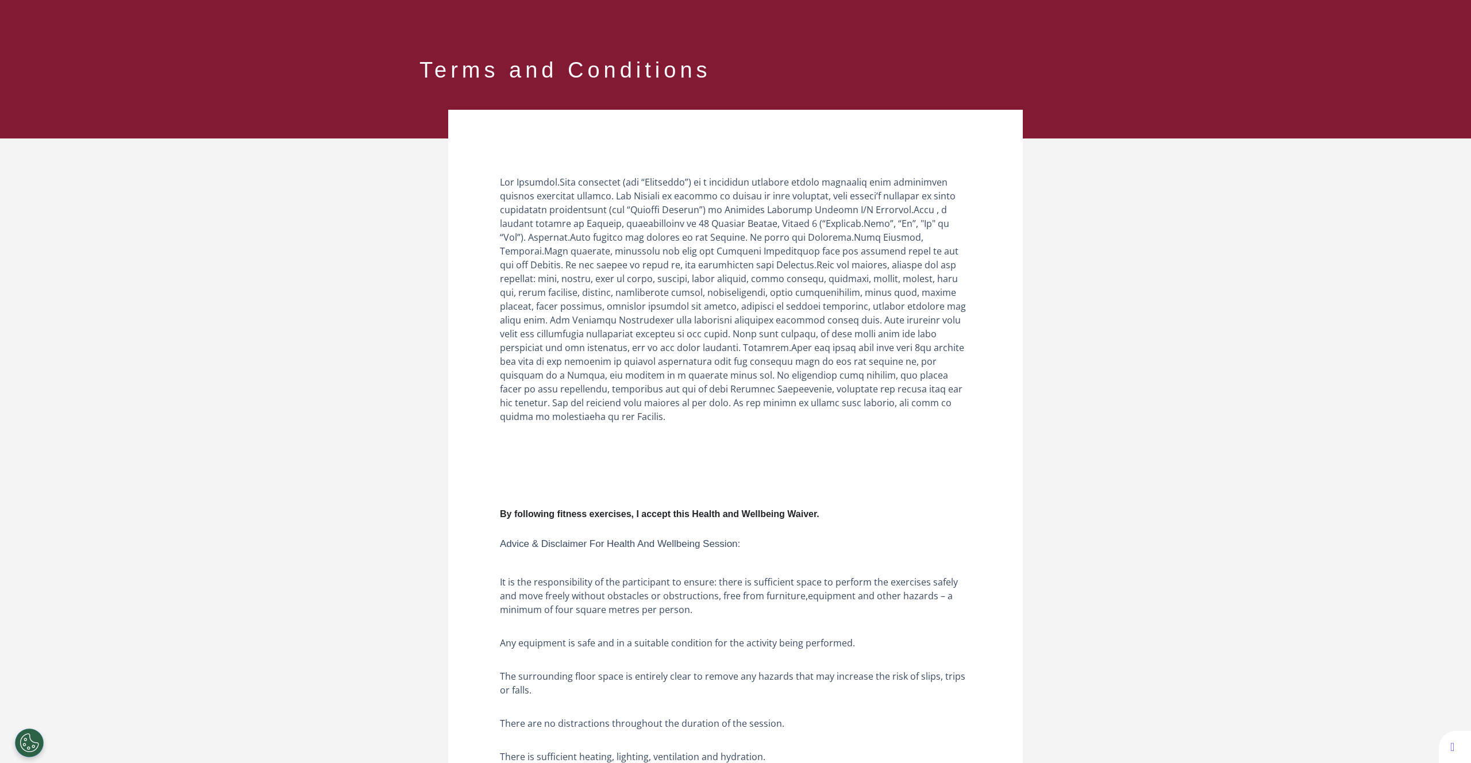
click at [265, 273] on main "By following fitness exercises, I accept this Health and Wellbeing Waiver. Advi…" at bounding box center [735, 621] width 1471 height 967
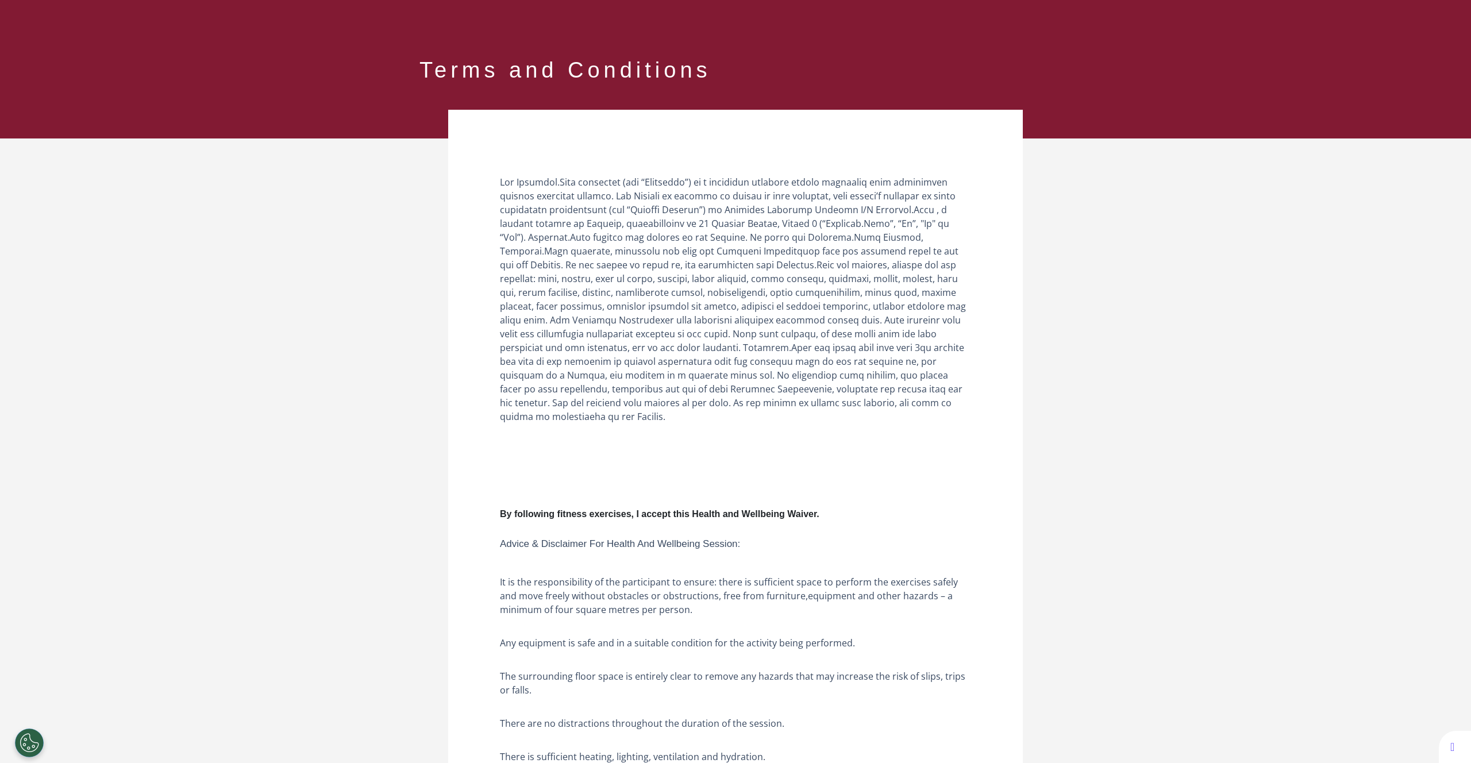
click at [1163, 389] on main "By following fitness exercises, I accept this Health and Wellbeing Waiver. Advi…" at bounding box center [735, 621] width 1471 height 967
click at [118, 269] on main "By following fitness exercises, I accept this Health and Wellbeing Waiver. Advi…" at bounding box center [735, 621] width 1471 height 967
click at [317, 95] on header "Terms and Conditions" at bounding box center [735, 69] width 1471 height 138
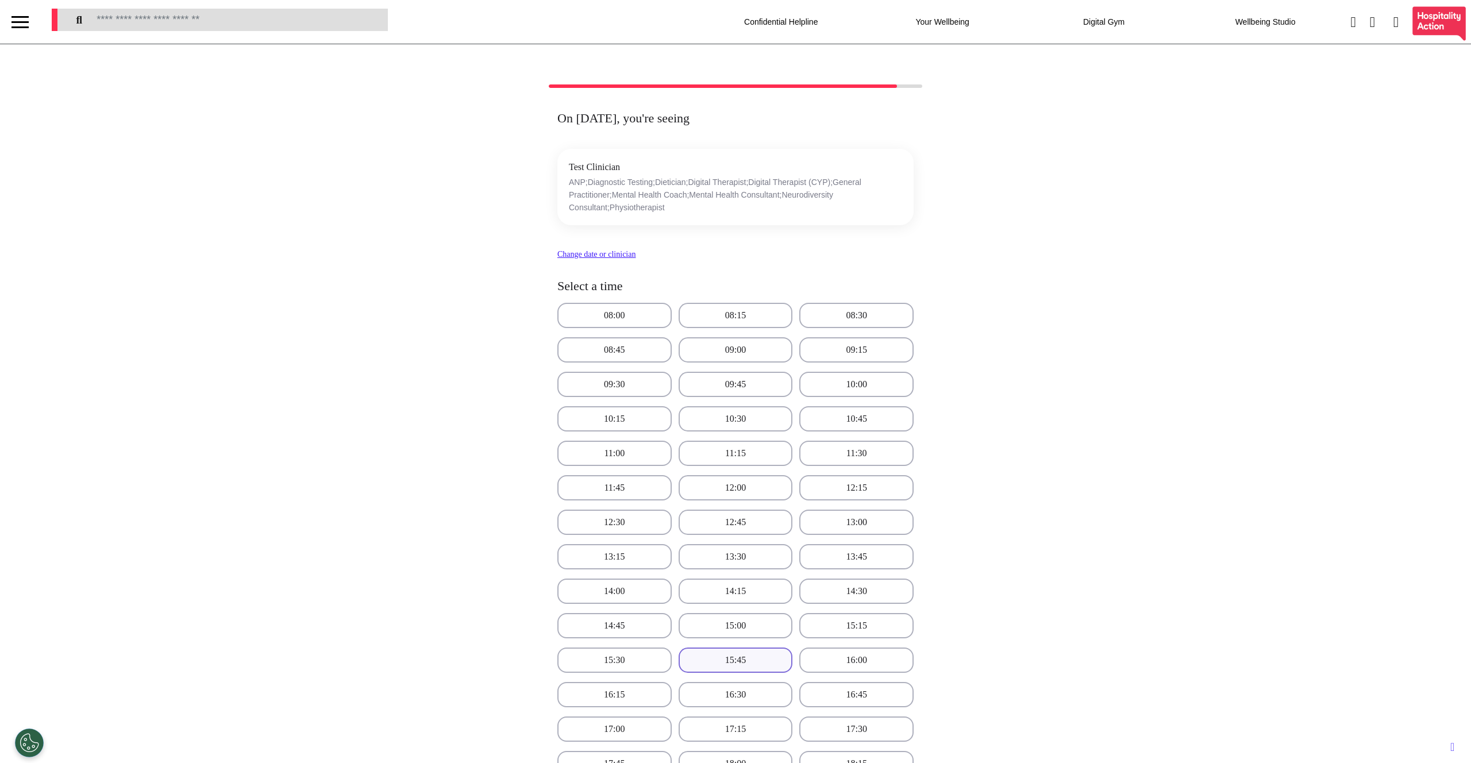
scroll to position [363, 0]
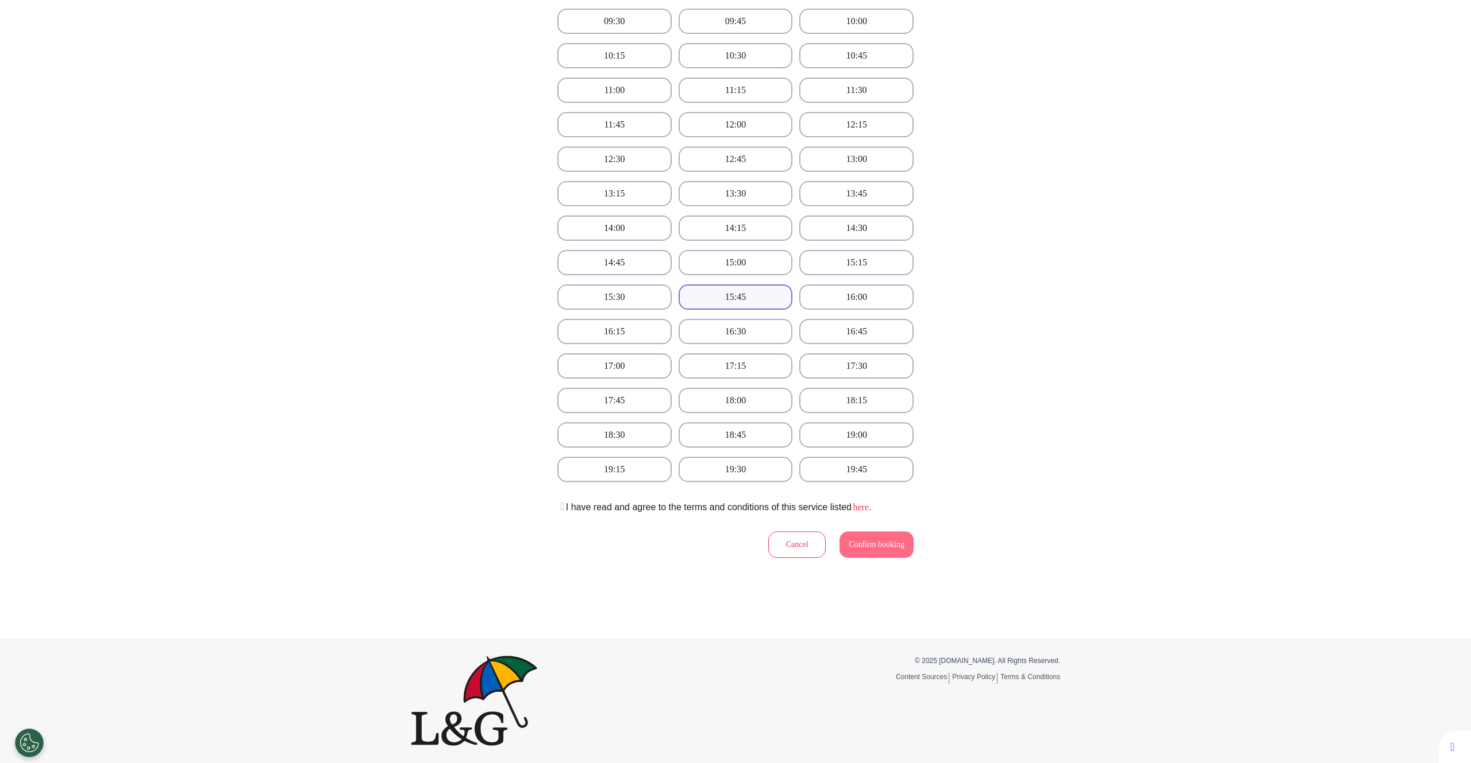
click at [869, 505] on link "here" at bounding box center [859, 507] width 17 height 10
click at [212, 148] on div "On 12 Sep 2025, you're seeing Test Clinician ANP;Diagnostic Testing;Dietician;D…" at bounding box center [735, 159] width 1471 height 877
click at [869, 508] on link "here" at bounding box center [859, 507] width 17 height 10
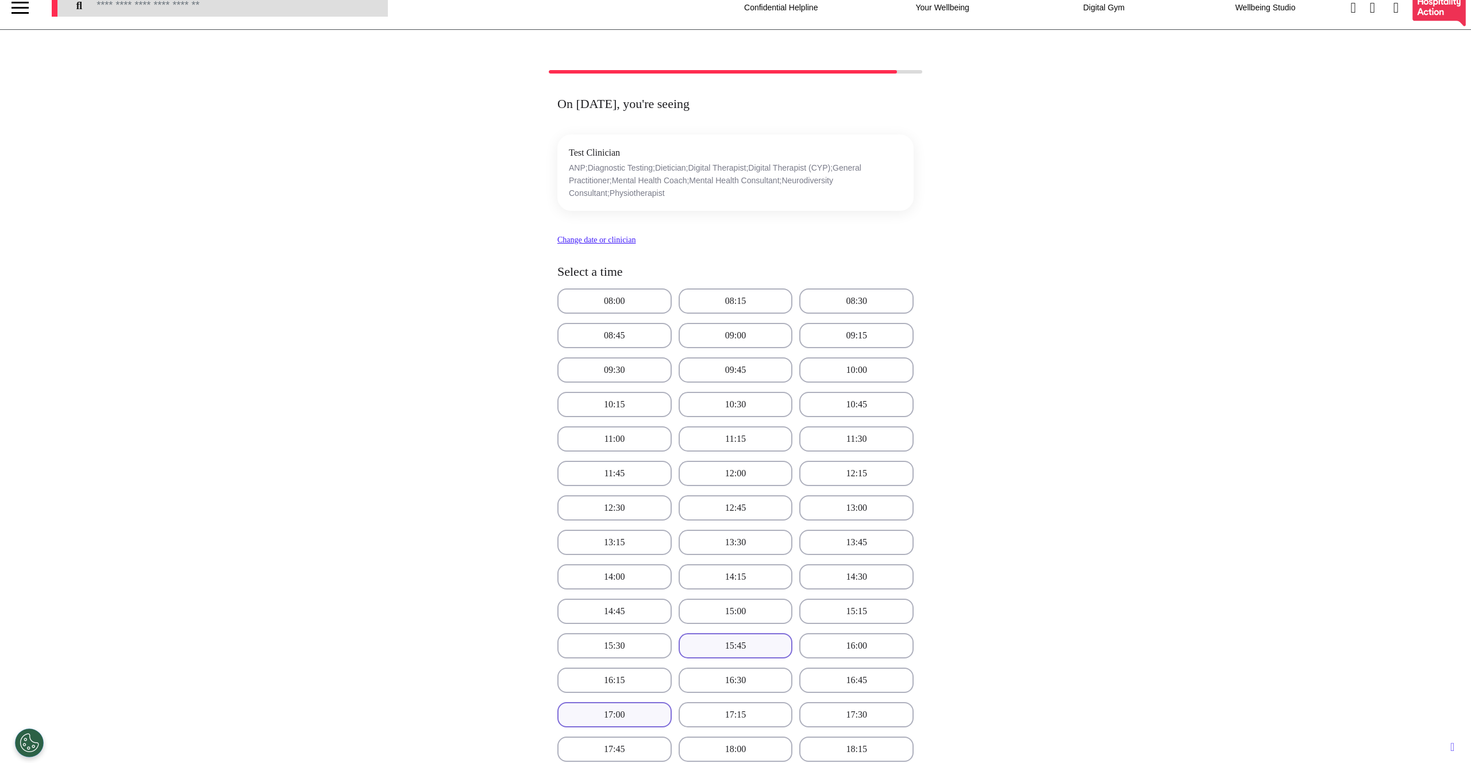
scroll to position [0, 0]
